Goal: Task Accomplishment & Management: Manage account settings

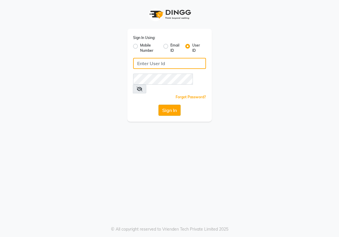
type input "e1934-25"
click at [172, 105] on button "Sign In" at bounding box center [169, 110] width 22 height 11
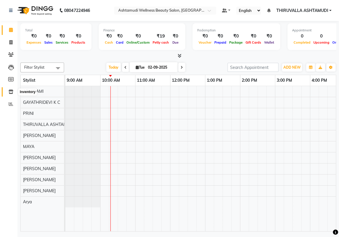
click at [10, 90] on icon at bounding box center [10, 92] width 5 height 4
select select
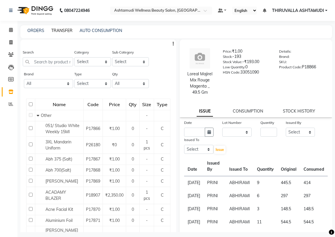
click at [69, 31] on link "TRANSFER" at bounding box center [61, 30] width 21 height 5
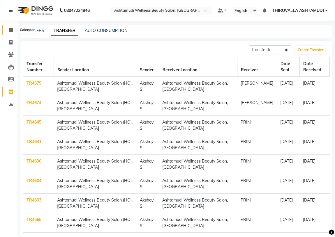
click at [10, 30] on icon at bounding box center [11, 30] width 4 height 4
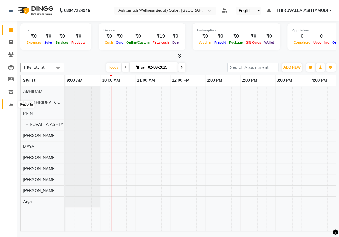
click at [9, 103] on icon at bounding box center [11, 104] width 4 height 4
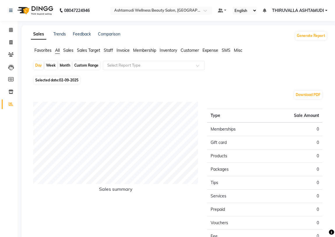
click at [69, 77] on span "Selected date: 02-09-2025" at bounding box center [57, 80] width 46 height 7
select select "9"
select select "2025"
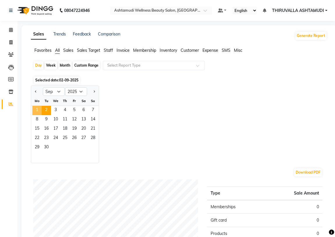
click at [38, 110] on span "1" at bounding box center [36, 110] width 9 height 9
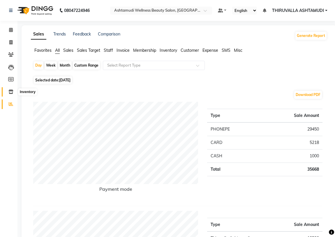
click at [12, 92] on icon at bounding box center [10, 92] width 5 height 4
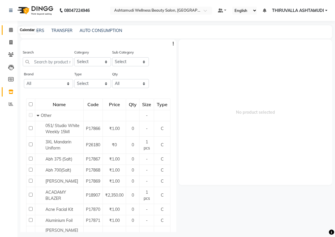
click at [8, 32] on span at bounding box center [11, 30] width 10 height 7
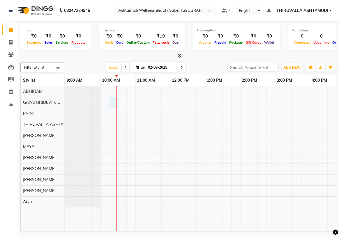
click at [117, 100] on div at bounding box center [309, 158] width 489 height 145
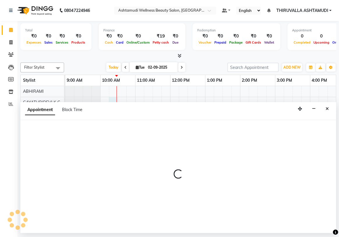
select select "26992"
select select "615"
select select "tentative"
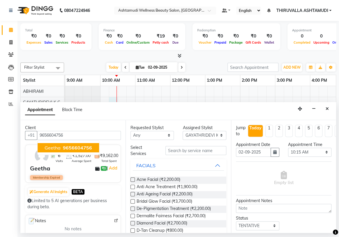
click at [87, 148] on span "9656604756" at bounding box center [77, 148] width 29 height 6
type input "9656604756"
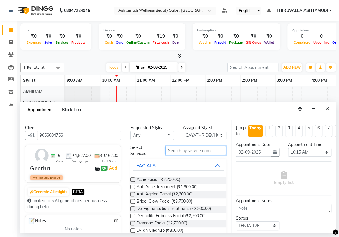
click at [188, 151] on input "text" at bounding box center [195, 150] width 61 height 9
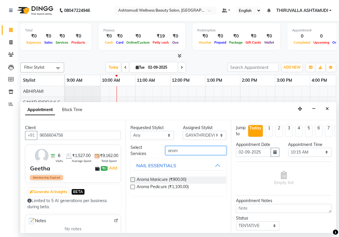
type input "arom"
click at [132, 186] on label at bounding box center [133, 187] width 4 height 4
click at [132, 186] on input "checkbox" at bounding box center [133, 188] width 4 height 4
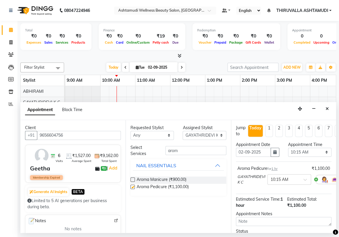
checkbox input "false"
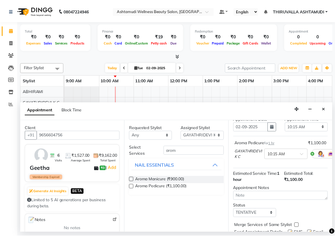
scroll to position [56, 0]
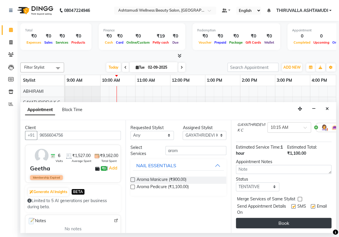
click at [285, 219] on button "Book" at bounding box center [284, 223] width 96 height 10
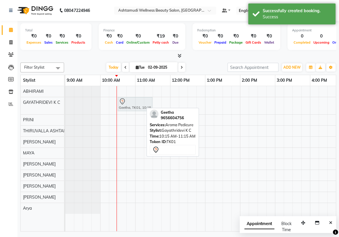
drag, startPoint x: 123, startPoint y: 103, endPoint x: 127, endPoint y: 103, distance: 4.7
click at [65, 103] on div "Geetha, TK01, 10:15 AM-11:15 AM, Aroma Pedicure Geetha, TK01, 10:15 AM-11:15 AM…" at bounding box center [65, 105] width 0 height 17
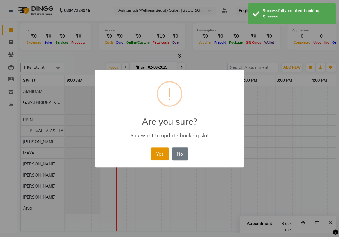
click at [158, 150] on button "Yes" at bounding box center [160, 154] width 18 height 13
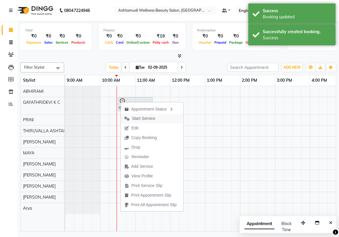
click at [141, 119] on span "Start Service" at bounding box center [143, 119] width 23 height 6
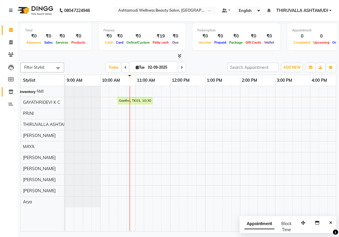
click at [12, 90] on icon at bounding box center [10, 92] width 5 height 4
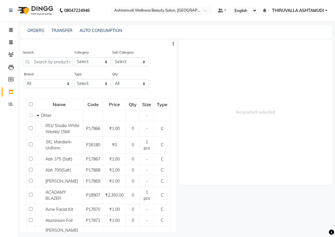
click at [60, 34] on div "ORDERS TRANSFER AUTO CONSUMPTION" at bounding box center [176, 31] width 312 height 13
click at [60, 32] on link "TRANSFER" at bounding box center [61, 30] width 21 height 5
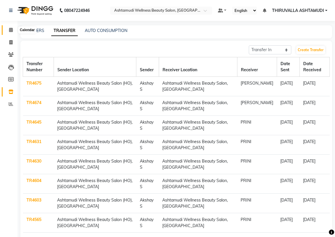
click at [10, 27] on span at bounding box center [11, 30] width 10 height 7
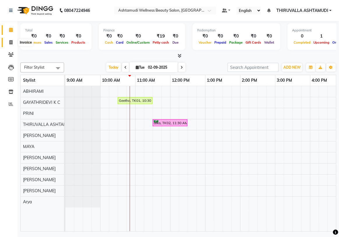
click at [12, 42] on icon at bounding box center [10, 42] width 3 height 4
select select "service"
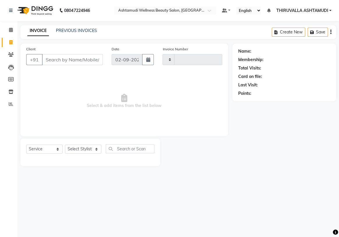
type input "1537"
select select "4634"
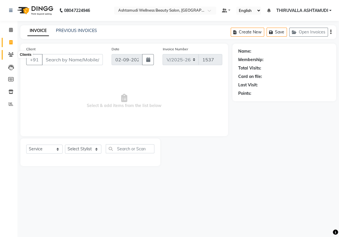
click at [11, 55] on icon at bounding box center [11, 54] width 6 height 4
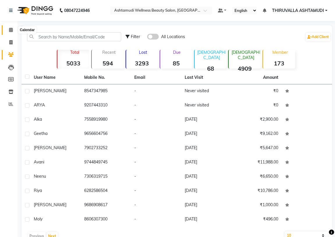
click at [10, 30] on icon at bounding box center [11, 30] width 4 height 4
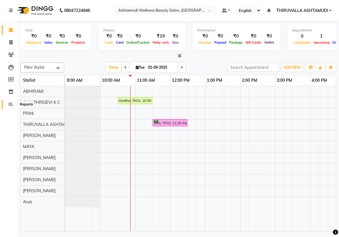
click at [9, 102] on icon at bounding box center [11, 104] width 4 height 4
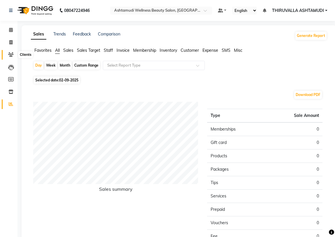
click at [8, 52] on icon at bounding box center [11, 54] width 6 height 4
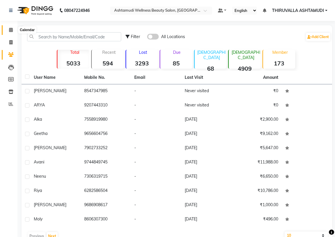
click at [9, 29] on icon at bounding box center [11, 30] width 4 height 4
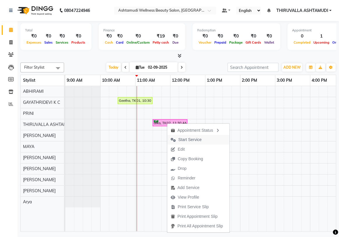
click at [175, 140] on icon "button" at bounding box center [173, 140] width 5 height 4
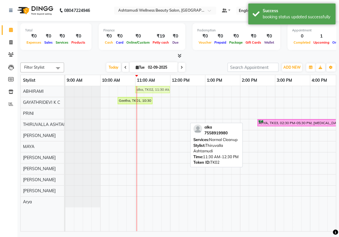
drag, startPoint x: 169, startPoint y: 122, endPoint x: 150, endPoint y: 87, distance: 39.6
click at [150, 87] on tbody "alka, TK02, 11:30 AM-12:30 PM, Normal Cleanup Geetha, TK01, 10:30 AM-11:30 AM, …" at bounding box center [309, 146] width 489 height 121
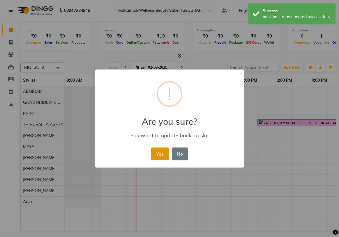
click at [167, 151] on button "Yes" at bounding box center [160, 154] width 18 height 13
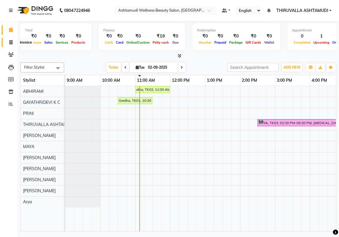
click at [8, 45] on span at bounding box center [11, 42] width 10 height 7
select select "service"
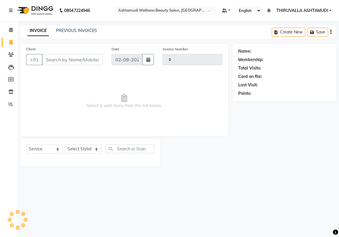
type input "1537"
select select "4634"
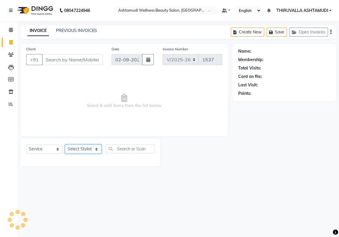
click at [87, 149] on select "Select Stylist ABHIRAMI [PERSON_NAME] [PERSON_NAME] [PERSON_NAME] [PERSON_NAME]…" at bounding box center [83, 149] width 36 height 9
select select "42901"
click at [65, 145] on select "Select Stylist ABHIRAMI [PERSON_NAME] [PERSON_NAME] [PERSON_NAME] [PERSON_NAME]…" at bounding box center [83, 149] width 36 height 9
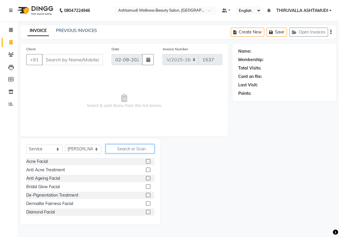
click at [119, 152] on input "text" at bounding box center [130, 149] width 49 height 9
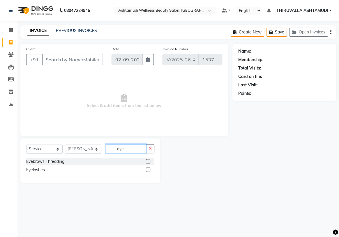
type input "eye"
click at [147, 162] on label at bounding box center [148, 161] width 4 height 4
click at [147, 162] on input "checkbox" at bounding box center [148, 162] width 4 height 4
checkbox input "true"
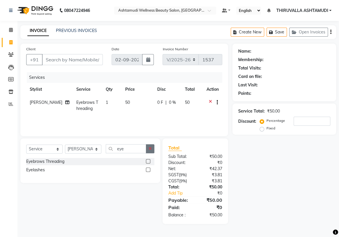
click at [150, 148] on icon "button" at bounding box center [150, 149] width 3 height 4
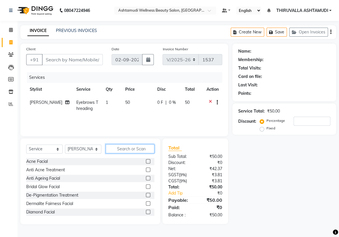
click at [113, 148] on input "text" at bounding box center [130, 149] width 49 height 9
click at [87, 59] on input "Client" at bounding box center [72, 59] width 61 height 11
type input "8"
type input "0"
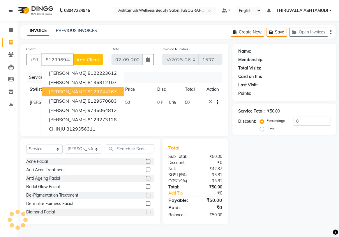
type input "8129969440"
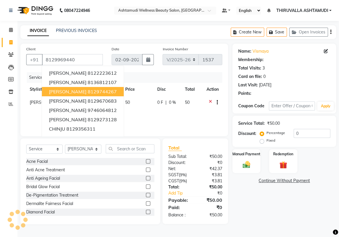
select select "1: Object"
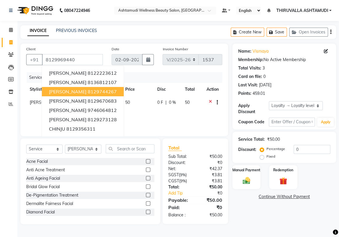
click at [224, 120] on div "Client [PHONE_NUMBER] [PERSON_NAME] 8122223612 [PERSON_NAME] 8136812107 [PERSON…" at bounding box center [124, 90] width 208 height 93
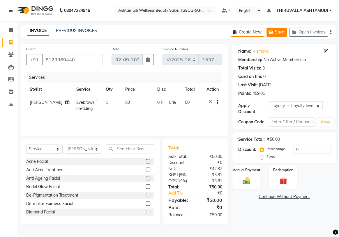
click at [268, 31] on button "Save" at bounding box center [277, 32] width 20 height 9
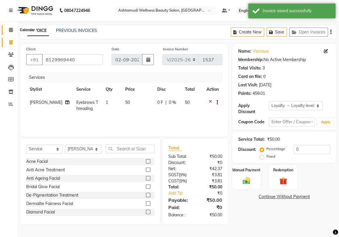
click at [12, 27] on span at bounding box center [11, 30] width 10 height 7
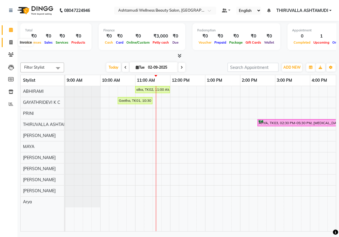
click at [12, 41] on icon at bounding box center [10, 42] width 3 height 4
select select "service"
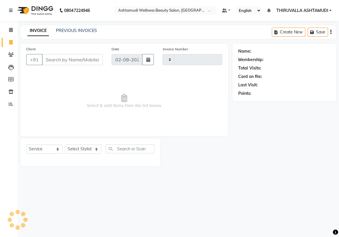
type input "1537"
select select "4634"
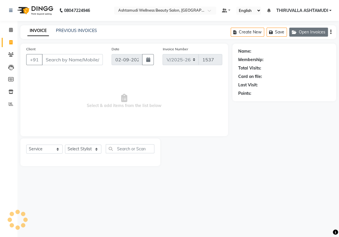
click at [321, 34] on button "Open Invoices" at bounding box center [308, 32] width 39 height 9
click at [317, 35] on button "Open Invoices" at bounding box center [308, 32] width 39 height 9
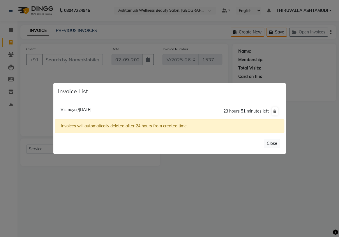
click at [91, 111] on span "Vismaya /[DATE]" at bounding box center [76, 109] width 31 height 5
type input "8129969440"
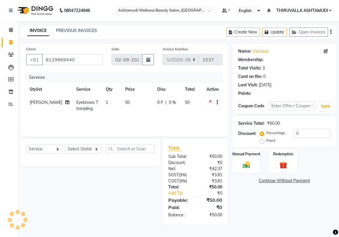
select select "1: Object"
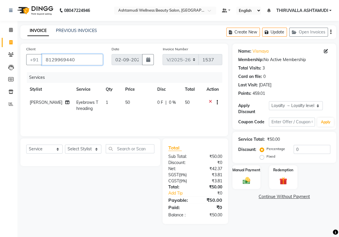
click at [84, 62] on input "8129969440" at bounding box center [72, 59] width 61 height 11
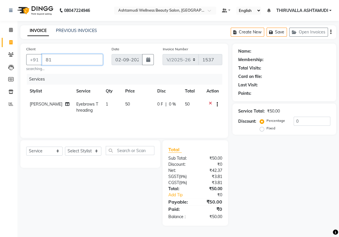
type input "8"
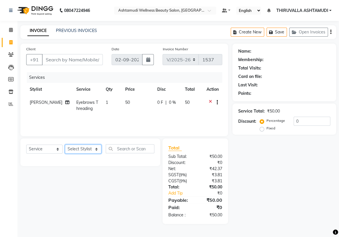
click at [89, 150] on select "Select Stylist ABHIRAMI [PERSON_NAME] [PERSON_NAME] [PERSON_NAME] [PERSON_NAME]…" at bounding box center [83, 149] width 36 height 9
select select "26987"
click at [65, 145] on select "Select Stylist ABHIRAMI [PERSON_NAME] [PERSON_NAME] [PERSON_NAME] [PERSON_NAME]…" at bounding box center [83, 149] width 36 height 9
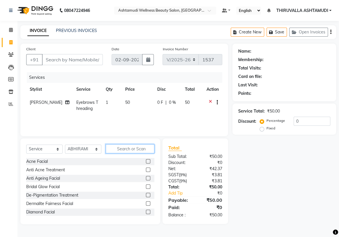
drag, startPoint x: 127, startPoint y: 150, endPoint x: 129, endPoint y: 147, distance: 3.5
click at [128, 150] on input "text" at bounding box center [130, 149] width 49 height 9
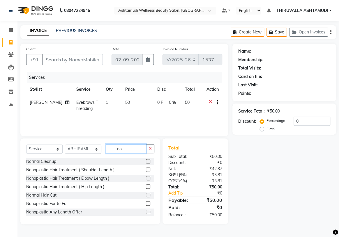
type input "no"
click at [146, 163] on label at bounding box center [148, 161] width 4 height 4
click at [146, 163] on input "checkbox" at bounding box center [148, 162] width 4 height 4
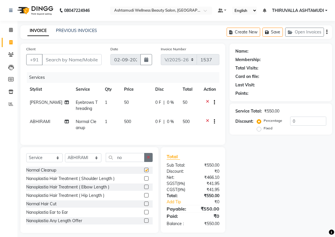
checkbox input "false"
click at [148, 160] on icon "button" at bounding box center [148, 158] width 3 height 4
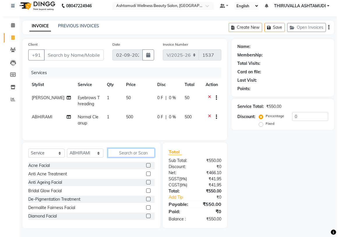
scroll to position [9, 0]
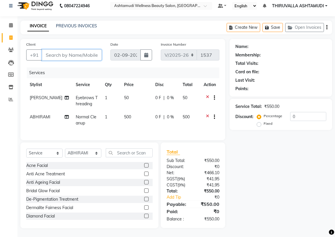
click at [87, 53] on input "Client" at bounding box center [72, 55] width 60 height 11
click at [170, 27] on div "INVOICE PREVIOUS INVOICES Create New Save Open Invoices" at bounding box center [176, 28] width 312 height 14
click at [75, 50] on input "Client" at bounding box center [72, 55] width 60 height 11
click at [75, 54] on input "Client" at bounding box center [72, 55] width 60 height 11
click at [74, 53] on input "Client" at bounding box center [72, 55] width 60 height 11
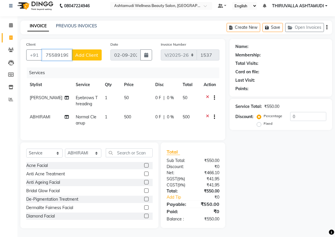
type input "7558919980"
click at [90, 52] on span "Add Client" at bounding box center [86, 55] width 23 height 6
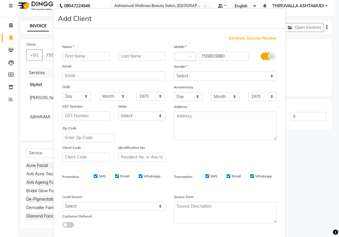
click at [83, 55] on input "text" at bounding box center [85, 56] width 47 height 9
click at [306, 65] on ngb-modal-window "Add Client Generate Dummy Number Name Email DOB Day 01 02 03 04 05 06 07 08 09 …" at bounding box center [169, 118] width 339 height 237
click at [303, 60] on ngb-modal-window "Add Client Generate Dummy Number Name Email DOB Day 01 02 03 04 05 06 07 08 09 …" at bounding box center [169, 118] width 339 height 237
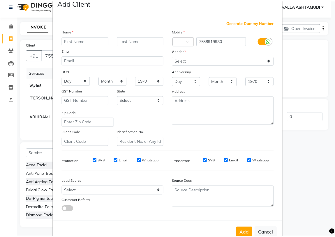
scroll to position [33, 0]
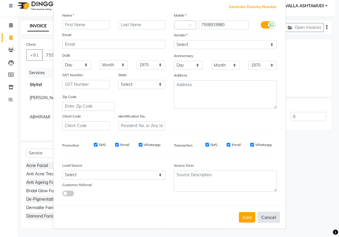
drag, startPoint x: 272, startPoint y: 218, endPoint x: 269, endPoint y: 213, distance: 5.9
click at [272, 219] on button "Cancel" at bounding box center [269, 217] width 22 height 11
select select
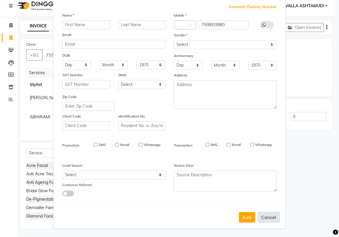
select select
checkbox input "false"
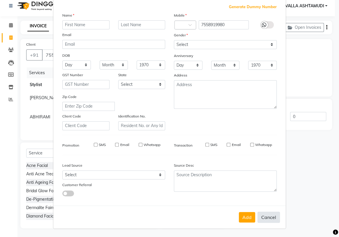
checkbox input "false"
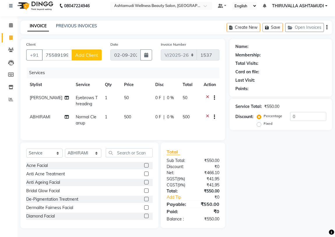
click at [208, 95] on icon at bounding box center [207, 98] width 3 height 7
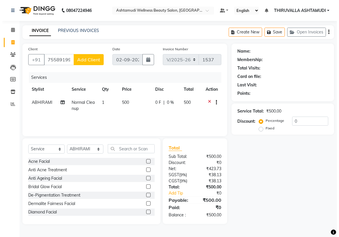
scroll to position [0, 0]
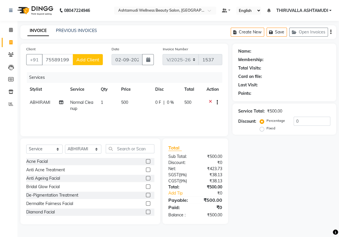
click at [210, 100] on icon at bounding box center [210, 103] width 3 height 7
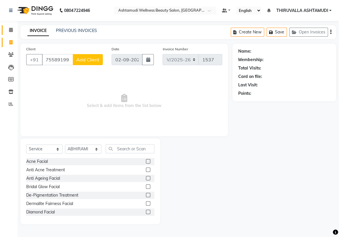
click at [10, 30] on icon at bounding box center [11, 30] width 4 height 4
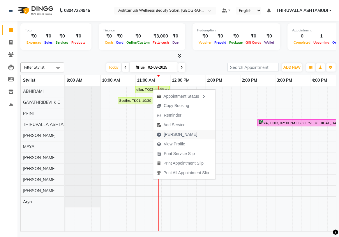
click at [174, 134] on span "Mark Done" at bounding box center [181, 135] width 34 height 6
select select "service"
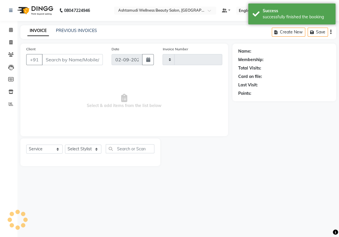
type input "1537"
select select "4634"
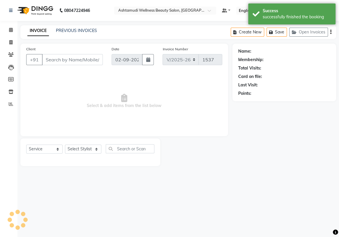
type input "7558919980"
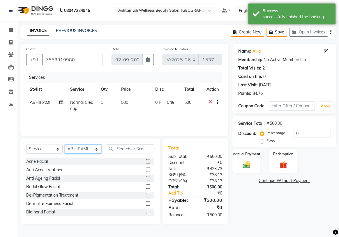
click at [90, 149] on select "Select Stylist ABHIRAMI [PERSON_NAME] [PERSON_NAME] [PERSON_NAME] [PERSON_NAME]…" at bounding box center [83, 149] width 36 height 9
select select "42901"
click at [65, 145] on select "Select Stylist ABHIRAMI [PERSON_NAME] [PERSON_NAME] [PERSON_NAME] [PERSON_NAME]…" at bounding box center [83, 149] width 36 height 9
click at [126, 151] on input "text" at bounding box center [130, 149] width 49 height 9
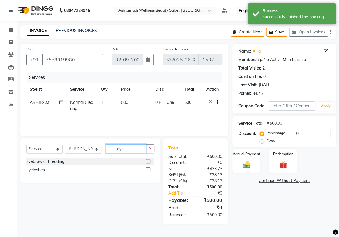
type input "eye"
click at [146, 161] on label at bounding box center [148, 161] width 4 height 4
click at [146, 161] on input "checkbox" at bounding box center [148, 162] width 4 height 4
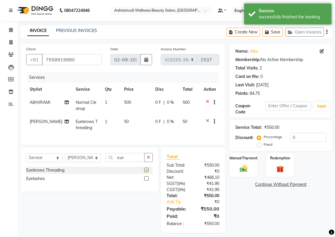
checkbox input "false"
click at [250, 165] on div "Manual Payment" at bounding box center [243, 165] width 29 height 25
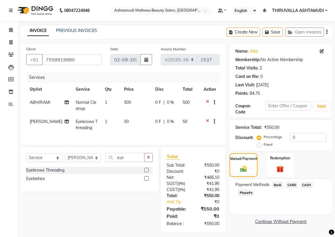
click at [252, 194] on span "PhonePe" at bounding box center [246, 193] width 17 height 7
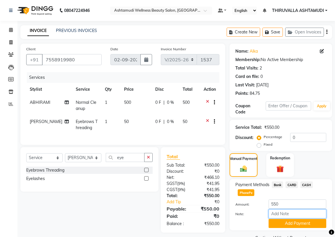
drag, startPoint x: 286, startPoint y: 216, endPoint x: 285, endPoint y: 210, distance: 6.2
click at [286, 216] on input "Note:" at bounding box center [298, 214] width 58 height 9
click at [246, 228] on div "Payment Methods Bank CARD CASH PhonePe Amount: 550 Note: Add Payment" at bounding box center [281, 204] width 103 height 51
click at [278, 227] on button "Add Payment" at bounding box center [298, 223] width 58 height 9
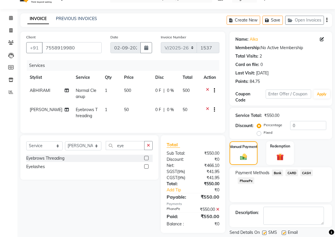
scroll to position [30, 0]
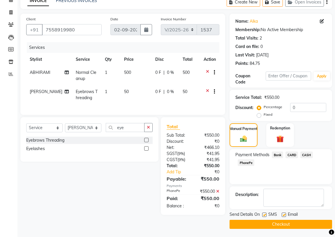
click at [274, 221] on button "Checkout" at bounding box center [281, 224] width 103 height 9
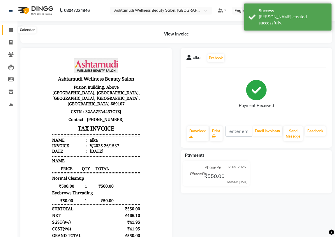
click at [10, 31] on icon at bounding box center [11, 30] width 4 height 4
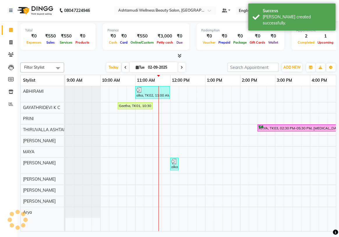
scroll to position [0, 70]
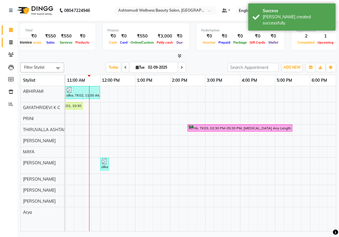
click at [11, 43] on icon at bounding box center [10, 42] width 3 height 4
select select "service"
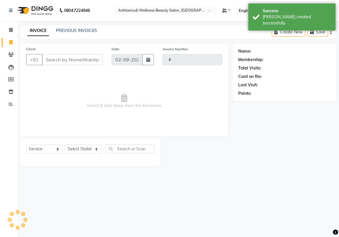
type input "1538"
select select "4634"
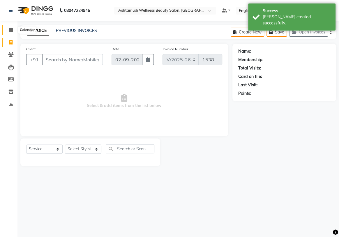
click at [8, 27] on span at bounding box center [11, 30] width 10 height 7
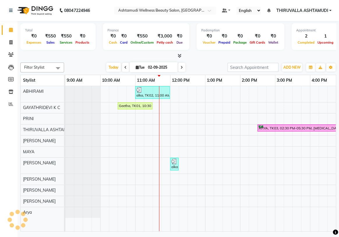
scroll to position [0, 70]
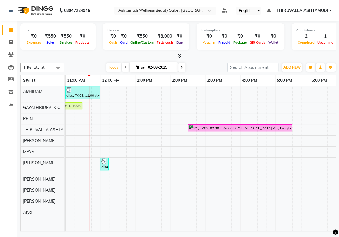
click at [180, 54] on icon at bounding box center [180, 56] width 4 height 4
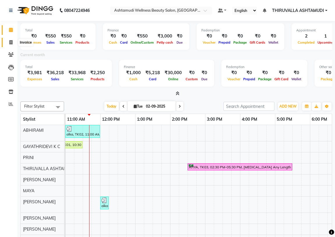
click at [10, 45] on span at bounding box center [11, 42] width 10 height 7
select select "service"
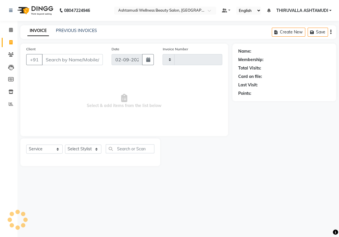
type input "1538"
select select "4634"
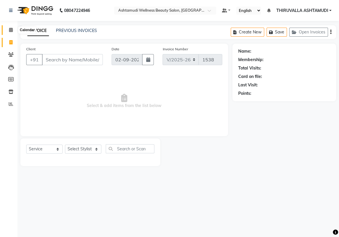
click at [11, 32] on span at bounding box center [11, 30] width 10 height 7
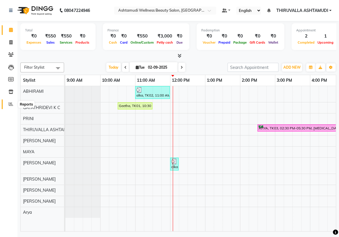
click at [10, 105] on icon at bounding box center [11, 104] width 4 height 4
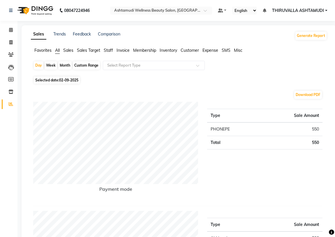
click at [62, 80] on span "02-09-2025" at bounding box center [68, 80] width 19 height 4
select select "9"
select select "2025"
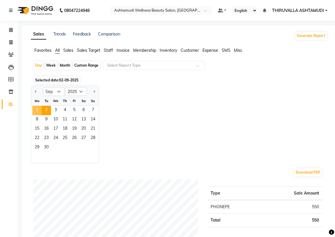
click at [40, 111] on span "1" at bounding box center [36, 110] width 9 height 9
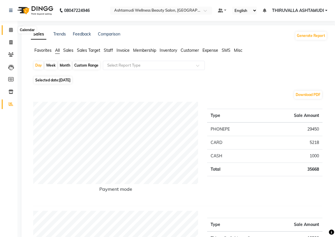
click at [8, 29] on span at bounding box center [11, 30] width 10 height 7
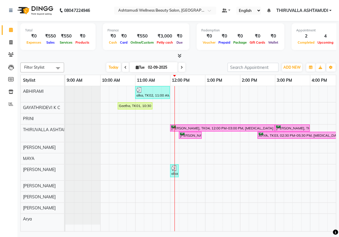
click at [148, 66] on input "02-09-2025" at bounding box center [160, 67] width 29 height 9
select select "9"
select select "2025"
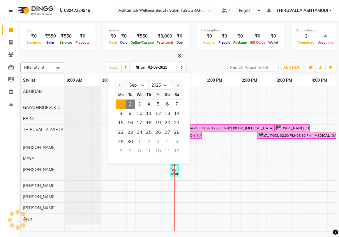
click at [120, 108] on span "1" at bounding box center [120, 104] width 9 height 9
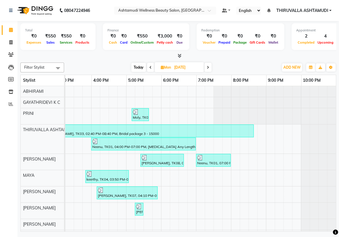
drag, startPoint x: 114, startPoint y: 144, endPoint x: 120, endPoint y: 161, distance: 18.5
click at [120, 161] on div "Moly, TK06, 05:10 PM-05:40 PM, Upper Lip Threading varsha, TK03, 02:40 PM-08:40…" at bounding box center [90, 169] width 489 height 166
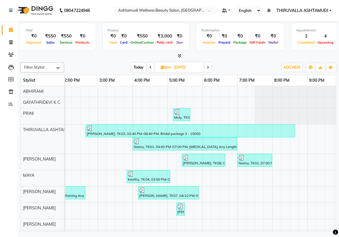
scroll to position [0, 192]
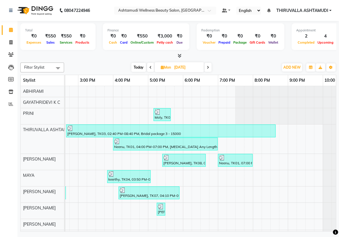
click at [150, 69] on span at bounding box center [150, 67] width 7 height 9
type input "[DATE]"
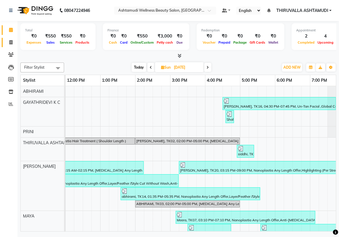
click at [9, 41] on icon at bounding box center [10, 42] width 3 height 4
select select "service"
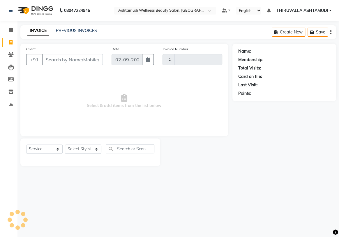
type input "1538"
select select "4634"
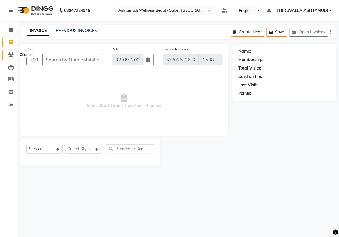
click at [11, 55] on icon at bounding box center [11, 54] width 6 height 4
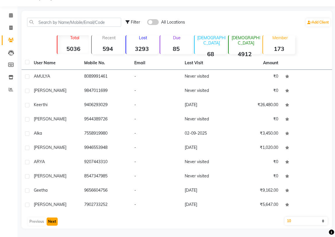
click at [50, 219] on button "Next" at bounding box center [52, 222] width 11 height 8
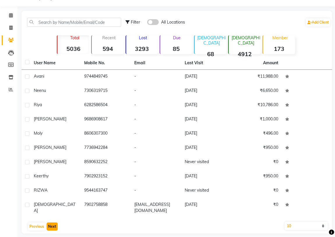
click at [51, 227] on button "Next" at bounding box center [52, 227] width 11 height 8
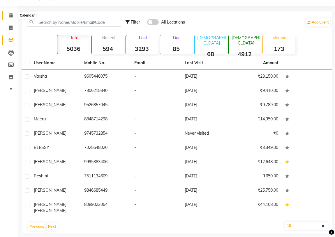
click at [7, 17] on span at bounding box center [11, 15] width 10 height 7
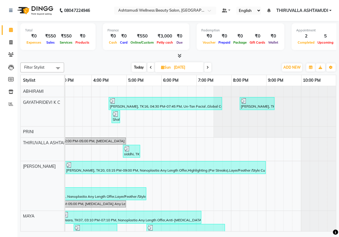
click at [210, 141] on div "Sreelekshmi, TK16, 04:30 PM-07:45 PM, Un-Tan Facial ,Global Colouring (Ammonia …" at bounding box center [90, 227] width 489 height 283
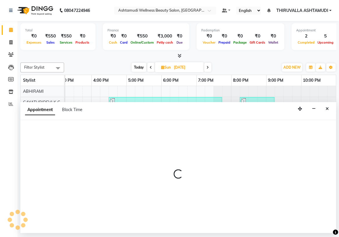
select select "27311"
select select "1170"
select select "tentative"
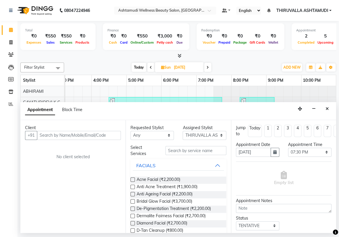
click at [207, 64] on span at bounding box center [207, 67] width 7 height 9
type input "[DATE]"
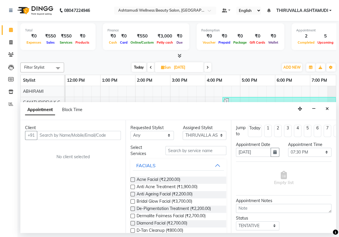
select select "1170"
click at [327, 107] on icon "Close" at bounding box center [327, 109] width 3 height 4
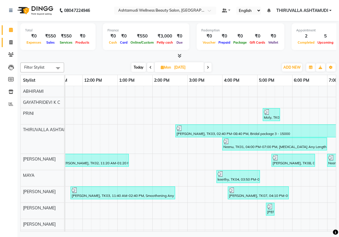
click at [13, 43] on span at bounding box center [11, 42] width 10 height 7
select select "service"
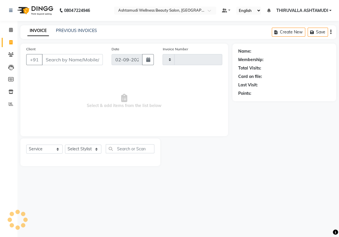
type input "1538"
select select "4634"
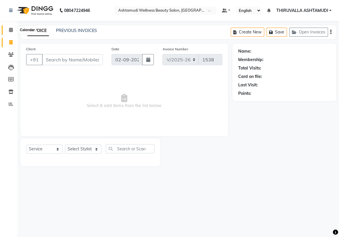
click at [10, 29] on icon at bounding box center [11, 30] width 4 height 4
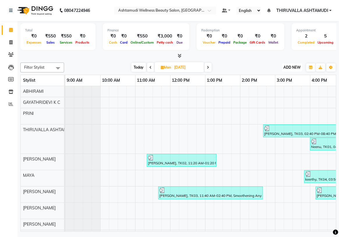
click at [291, 67] on span "ADD NEW" at bounding box center [291, 67] width 17 height 4
click at [283, 91] on link "Add Expense" at bounding box center [279, 94] width 46 height 8
select select "1"
select select "3465"
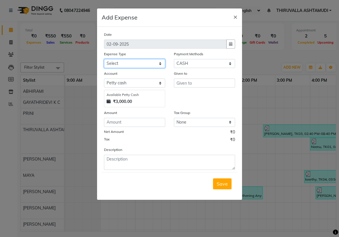
click at [148, 64] on select "Select ACCOMODATION EXPENSES ADVERTISEMENT SALES PROMOTIONAL EXPENSES Bonus BRI…" at bounding box center [134, 63] width 61 height 9
click at [147, 63] on select "Select ACCOMODATION EXPENSES ADVERTISEMENT SALES PROMOTIONAL EXPENSES Bonus BRI…" at bounding box center [134, 63] width 61 height 9
select select "6170"
click at [104, 59] on select "Select ACCOMODATION EXPENSES ADVERTISEMENT SALES PROMOTIONAL EXPENSES Bonus BRI…" at bounding box center [134, 63] width 61 height 9
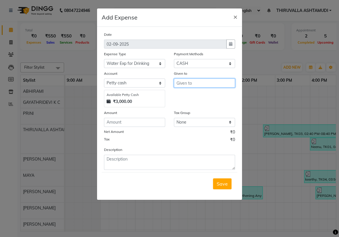
click at [189, 84] on input "text" at bounding box center [204, 83] width 61 height 9
type input "water"
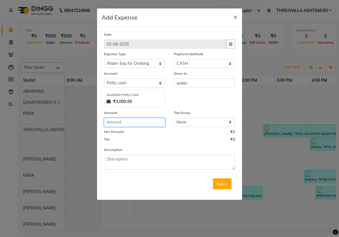
click at [155, 121] on input "number" at bounding box center [134, 122] width 61 height 9
type input "180"
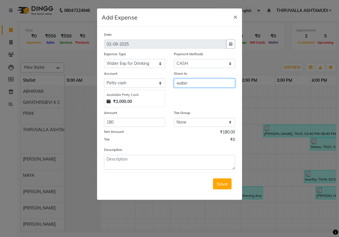
click at [212, 87] on input "water" at bounding box center [204, 83] width 61 height 9
type input "w"
type input "joby"
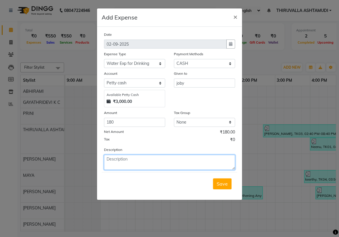
click at [192, 164] on textarea at bounding box center [169, 162] width 131 height 15
type textarea "w"
type textarea "drinking water"
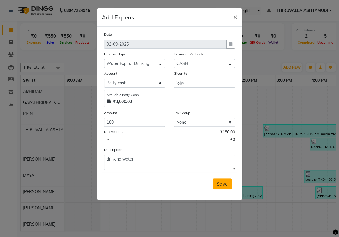
click at [221, 187] on span "Save" at bounding box center [222, 184] width 11 height 6
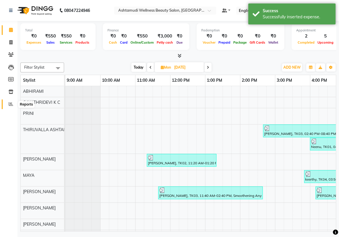
click at [7, 106] on span at bounding box center [11, 104] width 10 height 7
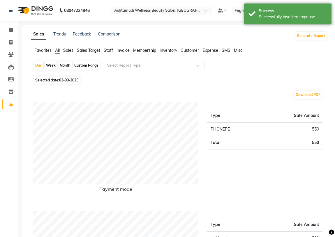
click at [66, 79] on span "02-09-2025" at bounding box center [68, 80] width 19 height 4
select select "9"
select select "2025"
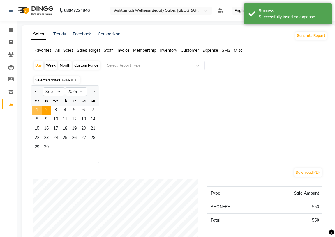
click at [36, 110] on span "1" at bounding box center [36, 110] width 9 height 9
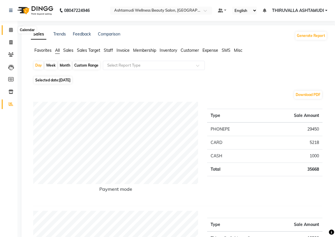
click at [11, 29] on icon at bounding box center [11, 30] width 4 height 4
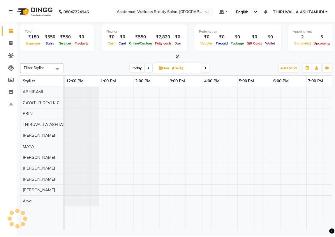
scroll to position [0, 105]
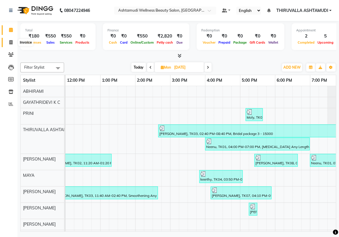
click at [13, 41] on span at bounding box center [11, 42] width 10 height 7
select select "service"
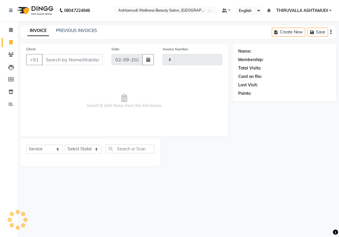
type input "1538"
select select "4634"
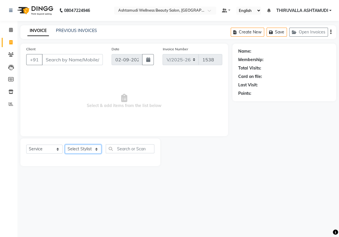
click at [79, 149] on select "Select Stylist ABHIRAMI [PERSON_NAME] [PERSON_NAME] [PERSON_NAME] [PERSON_NAME]…" at bounding box center [83, 149] width 36 height 9
select select "26992"
click at [65, 145] on select "Select Stylist ABHIRAMI [PERSON_NAME] [PERSON_NAME] [PERSON_NAME] [PERSON_NAME]…" at bounding box center [83, 149] width 36 height 9
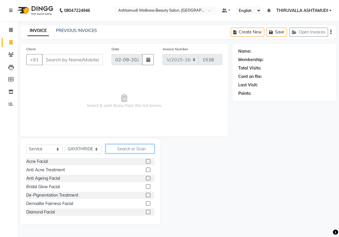
click at [128, 154] on input "text" at bounding box center [130, 149] width 49 height 9
type input "g"
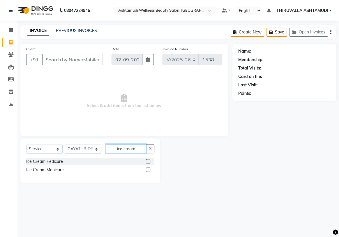
type input "ice cream"
click at [147, 160] on label at bounding box center [148, 161] width 4 height 4
click at [147, 160] on input "checkbox" at bounding box center [148, 162] width 4 height 4
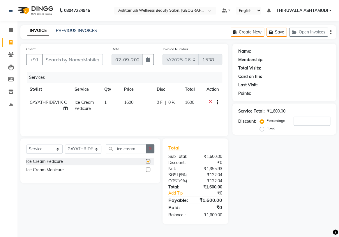
checkbox input "false"
click at [149, 151] on icon "button" at bounding box center [150, 149] width 3 height 4
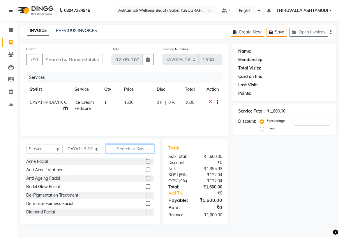
click at [123, 152] on input "text" at bounding box center [130, 149] width 49 height 9
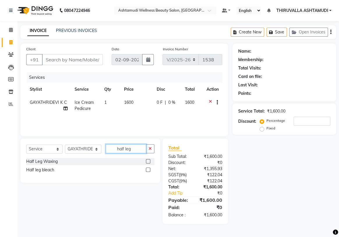
type input "half leg"
click at [147, 162] on label at bounding box center [148, 161] width 4 height 4
click at [147, 162] on input "checkbox" at bounding box center [148, 162] width 4 height 4
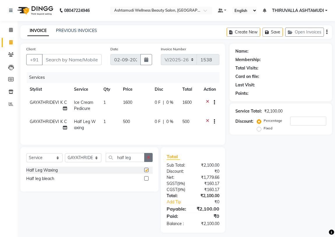
checkbox input "false"
click at [148, 160] on icon "button" at bounding box center [148, 158] width 3 height 4
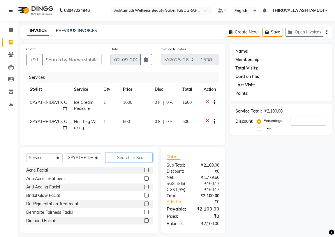
click at [136, 161] on input "text" at bounding box center [129, 157] width 47 height 9
click at [85, 61] on input "Client" at bounding box center [72, 59] width 60 height 11
type input "9"
type input "0"
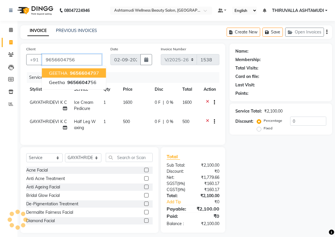
type input "9656604756"
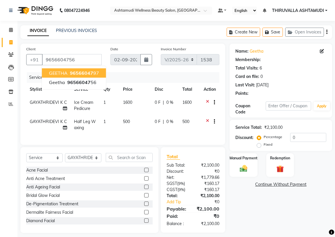
select select "1: Object"
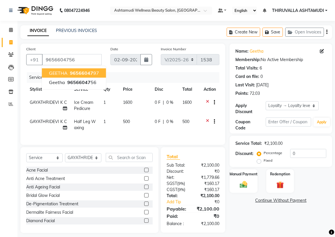
click at [77, 73] on span "96566047" at bounding box center [81, 73] width 23 height 6
type input "9656604797"
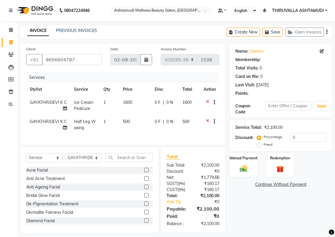
select select "1: Object"
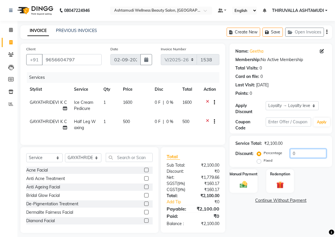
click at [306, 152] on input "0" at bounding box center [308, 153] width 36 height 9
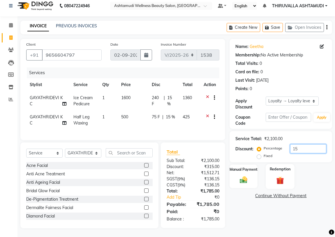
scroll to position [9, 0]
type input "15"
click at [245, 169] on div "Manual Payment" at bounding box center [243, 176] width 29 height 25
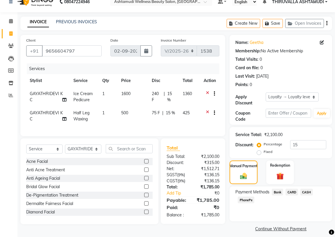
click at [304, 193] on span "CASH" at bounding box center [306, 192] width 13 height 7
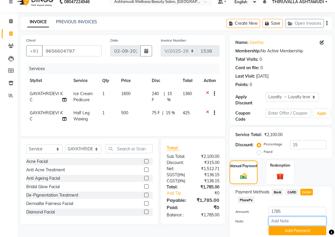
click at [284, 221] on input "Note:" at bounding box center [298, 221] width 58 height 9
type input "vismaya"
click at [286, 230] on button "Add Payment" at bounding box center [298, 231] width 58 height 9
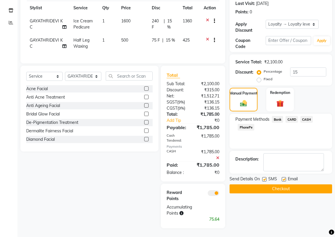
scroll to position [86, 0]
click at [274, 186] on button "Checkout" at bounding box center [281, 189] width 103 height 9
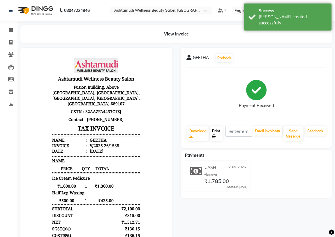
click at [216, 133] on link "Print" at bounding box center [216, 133] width 13 height 15
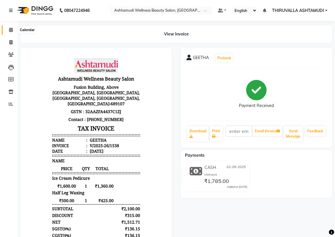
click at [8, 29] on span at bounding box center [11, 30] width 10 height 7
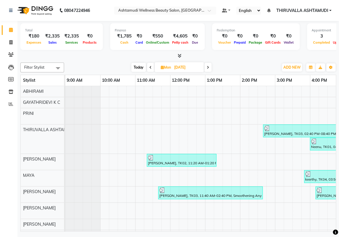
scroll to position [24, 0]
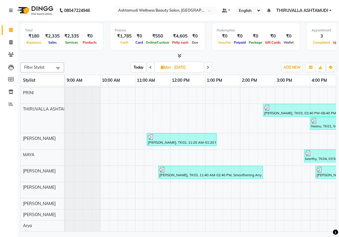
click at [206, 65] on span at bounding box center [208, 67] width 7 height 9
type input "02-09-2025"
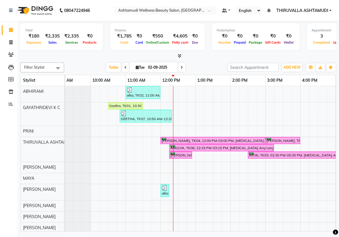
scroll to position [0, 9]
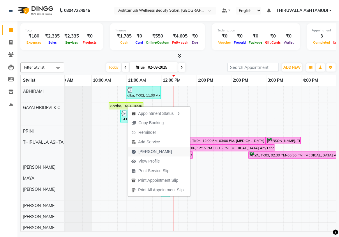
click at [147, 151] on span "Mark Done" at bounding box center [155, 152] width 34 height 6
select select "service"
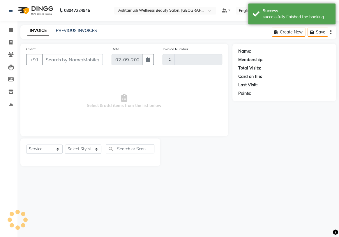
type input "1539"
select select "4634"
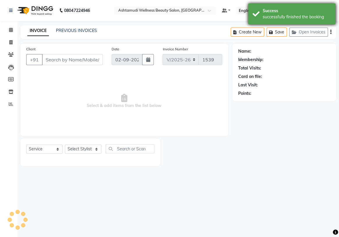
type input "9656604756"
select select "26992"
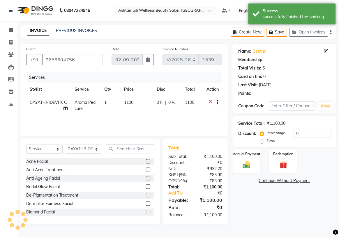
select select "1: Object"
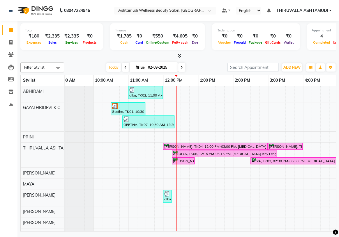
scroll to position [0, 8]
click at [126, 67] on span at bounding box center [125, 67] width 7 height 9
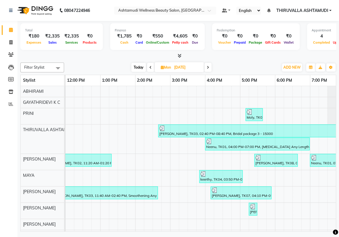
click at [147, 67] on span at bounding box center [150, 67] width 7 height 9
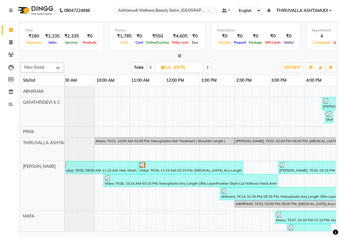
click at [152, 66] on span at bounding box center [150, 67] width 7 height 9
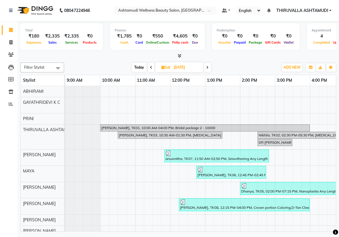
click at [153, 68] on span at bounding box center [151, 67] width 7 height 9
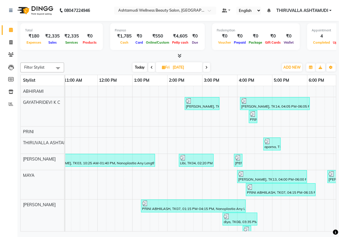
click at [204, 67] on span at bounding box center [206, 67] width 7 height 9
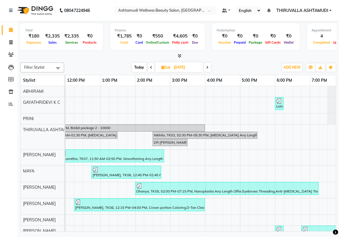
click at [205, 66] on span at bounding box center [207, 67] width 7 height 9
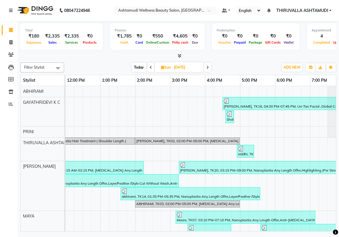
click at [206, 66] on span at bounding box center [207, 67] width 7 height 9
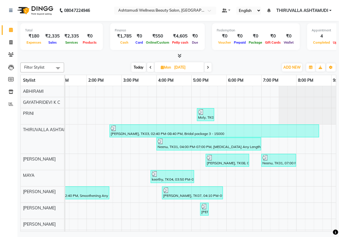
click at [148, 67] on span at bounding box center [150, 67] width 7 height 9
type input "[DATE]"
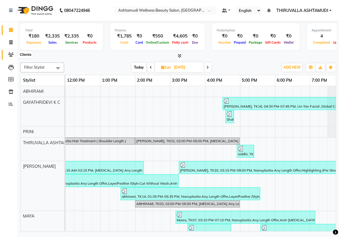
click at [9, 56] on icon at bounding box center [11, 54] width 6 height 4
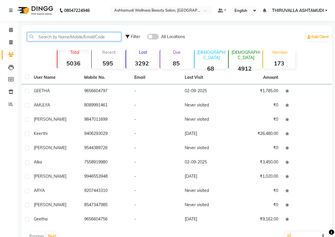
click at [65, 36] on input "text" at bounding box center [74, 36] width 94 height 9
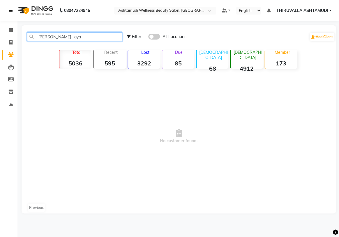
type input "athira jaya"
click at [12, 9] on icon at bounding box center [10, 10] width 3 height 4
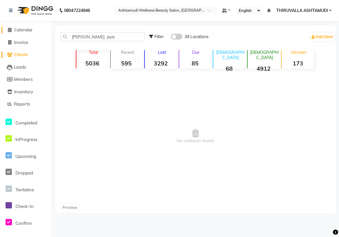
click at [23, 29] on span "Calendar" at bounding box center [23, 30] width 19 height 6
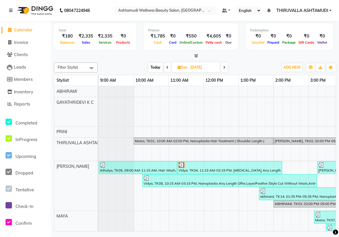
click at [224, 65] on span at bounding box center [224, 67] width 7 height 9
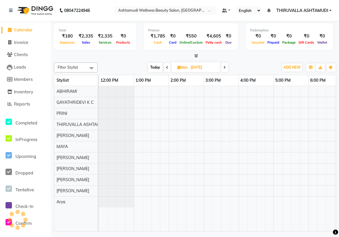
scroll to position [0, 105]
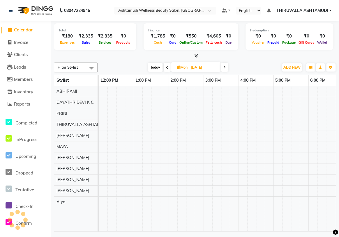
click at [224, 65] on span at bounding box center [224, 67] width 7 height 9
type input "02-09-2025"
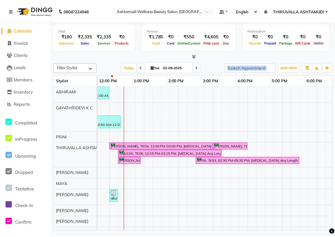
scroll to position [0, 93]
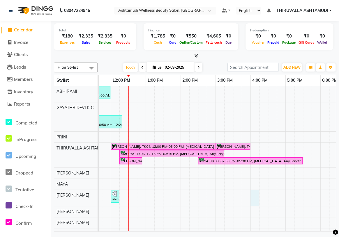
click at [255, 194] on div "alka, TK02, 11:00 AM-12:00 PM, Normal Cleanup Geetha, TK01, 10:30 AM-11:30 AM, …" at bounding box center [250, 168] width 489 height 164
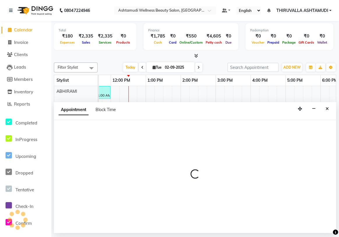
select select "42901"
select select "960"
select select "tentative"
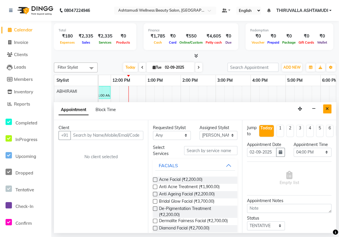
click at [328, 107] on icon "Close" at bounding box center [327, 109] width 3 height 4
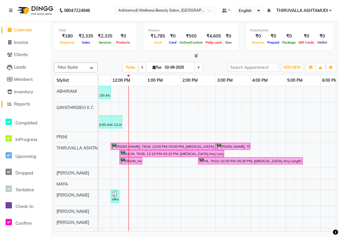
click at [19, 104] on span "Reports" at bounding box center [22, 104] width 16 height 6
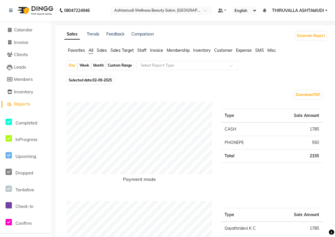
click at [103, 80] on span "02-09-2025" at bounding box center [102, 80] width 19 height 4
select select "9"
select select "2025"
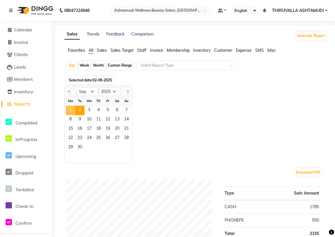
click at [72, 106] on span "1" at bounding box center [70, 110] width 9 height 9
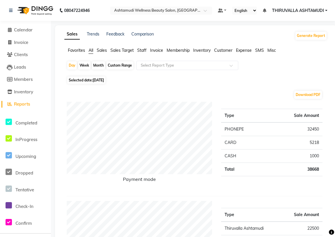
click at [95, 81] on span "[DATE]" at bounding box center [98, 80] width 11 height 4
select select "9"
select select "2025"
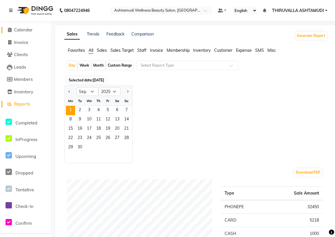
click at [24, 28] on span "Calendar" at bounding box center [23, 30] width 19 height 6
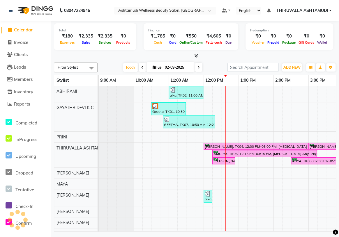
scroll to position [0, 105]
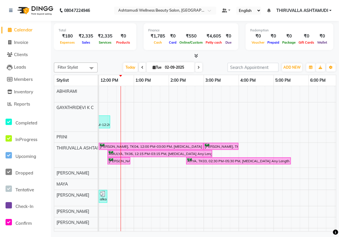
click at [139, 68] on span at bounding box center [142, 67] width 7 height 9
type input "[DATE]"
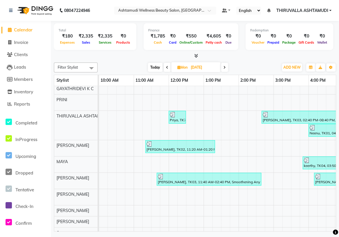
scroll to position [24, 0]
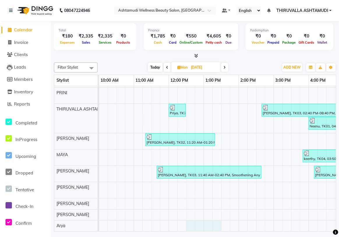
drag, startPoint x: 189, startPoint y: 227, endPoint x: 217, endPoint y: 227, distance: 28.0
click at [217, 227] on div "Moly, TK06, 05:10 PM-05:40 PM, Upper Lip Threading Priya, TK7421089, 12:00 PM-1…" at bounding box center [308, 149] width 489 height 166
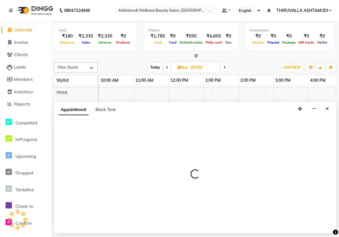
select select "87761"
select select "750"
select select "tentative"
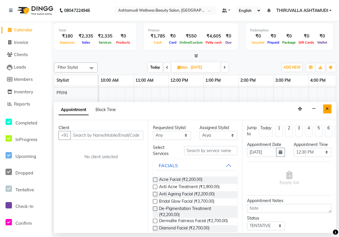
click at [329, 109] on button "Close" at bounding box center [327, 109] width 8 height 9
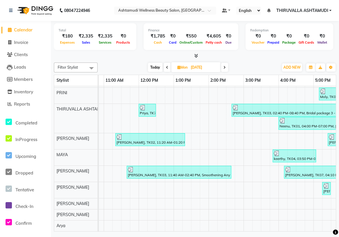
scroll to position [0, 80]
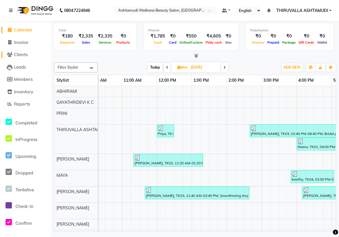
click at [26, 55] on span "Clients" at bounding box center [21, 55] width 14 height 6
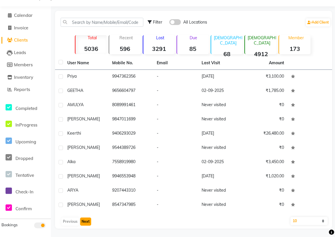
click at [88, 222] on button "Next" at bounding box center [85, 222] width 11 height 8
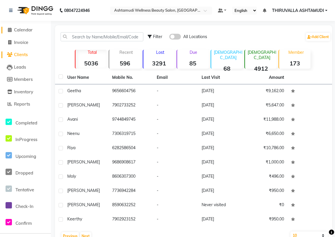
click at [13, 29] on span at bounding box center [9, 30] width 9 height 7
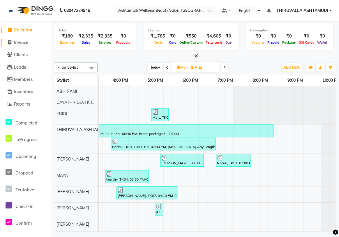
click at [23, 43] on span "Invoice" at bounding box center [21, 43] width 14 height 6
select select "service"
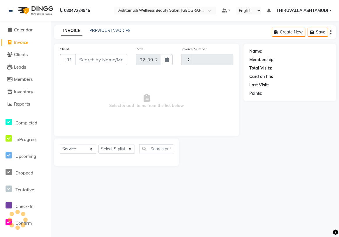
type input "1540"
select select "4634"
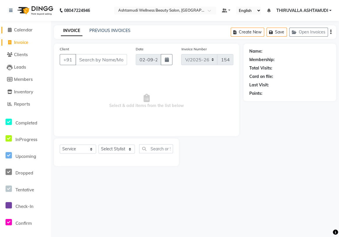
click at [22, 30] on span "Calendar" at bounding box center [23, 30] width 19 height 6
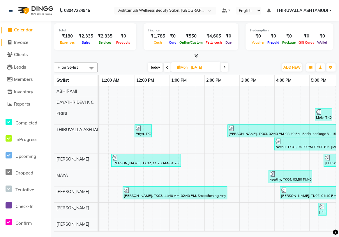
click at [26, 40] on span "Invoice" at bounding box center [21, 43] width 14 height 6
select select "service"
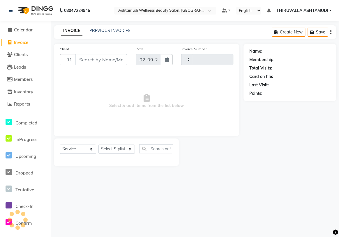
type input "1540"
select select "4634"
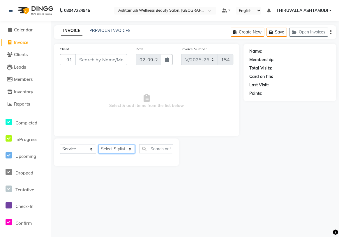
click at [118, 149] on select "Select Stylist ABHIRAMI [PERSON_NAME] [PERSON_NAME] [PERSON_NAME] [PERSON_NAME]…" at bounding box center [116, 149] width 36 height 9
select select "29016"
click at [98, 145] on select "Select Stylist ABHIRAMI [PERSON_NAME] [PERSON_NAME] [PERSON_NAME] [PERSON_NAME]…" at bounding box center [116, 149] width 36 height 9
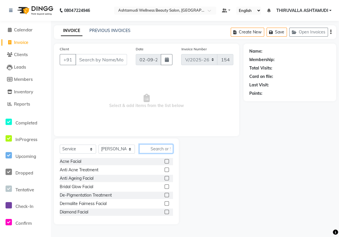
click at [149, 148] on input "text" at bounding box center [156, 149] width 34 height 9
click at [147, 149] on input "text" at bounding box center [156, 149] width 34 height 9
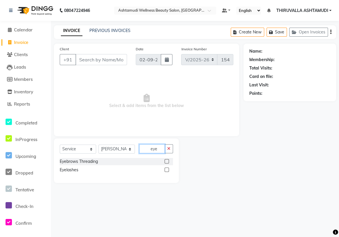
type input "eye"
click at [165, 162] on label at bounding box center [167, 161] width 4 height 4
click at [165, 162] on input "checkbox" at bounding box center [167, 162] width 4 height 4
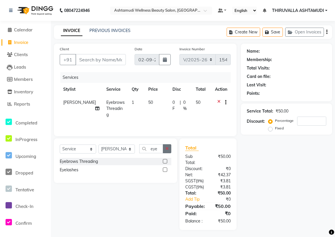
checkbox input "false"
click at [167, 149] on icon "button" at bounding box center [166, 149] width 3 height 4
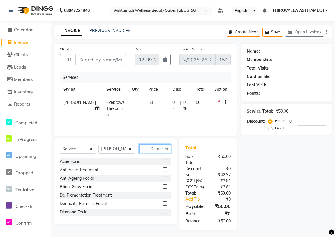
click at [154, 149] on input "text" at bounding box center [155, 149] width 32 height 9
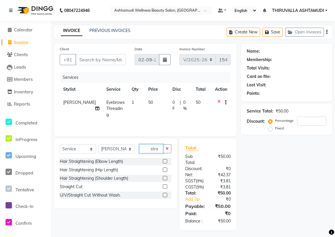
type input "stra"
click at [165, 186] on label at bounding box center [165, 187] width 4 height 4
click at [165, 186] on input "checkbox" at bounding box center [165, 187] width 4 height 4
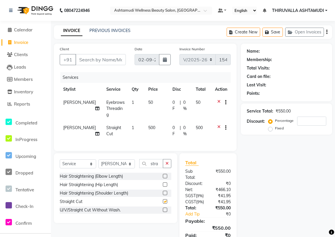
checkbox input "false"
click at [165, 162] on button "button" at bounding box center [167, 163] width 8 height 9
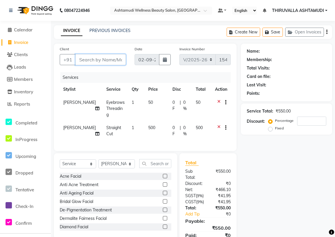
click at [105, 62] on input "Client" at bounding box center [100, 59] width 50 height 11
type input "9"
type input "0"
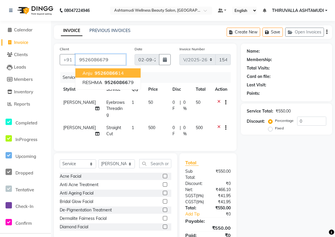
type input "9526086679"
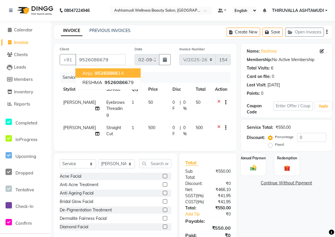
click at [148, 77] on div "Services" at bounding box center [147, 77] width 175 height 11
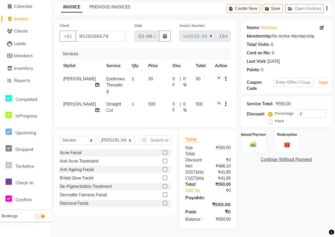
scroll to position [40, 0]
click at [254, 141] on img at bounding box center [253, 144] width 10 height 7
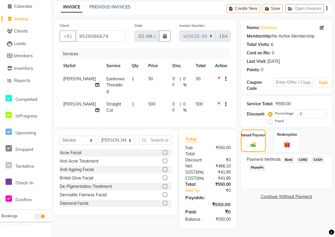
click at [260, 165] on span "PhonePe" at bounding box center [257, 168] width 17 height 7
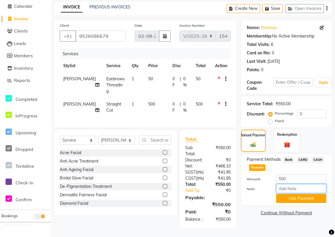
click at [285, 184] on input "Note:" at bounding box center [301, 188] width 50 height 9
type input "vismaya"
click at [287, 194] on button "Add Payment" at bounding box center [301, 198] width 50 height 9
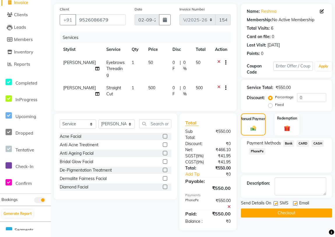
click at [288, 213] on button "Checkout" at bounding box center [286, 213] width 91 height 9
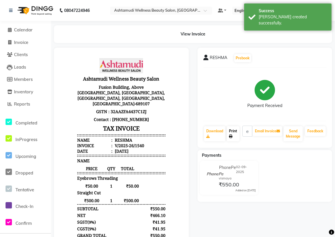
click at [233, 131] on link "Print" at bounding box center [233, 133] width 13 height 15
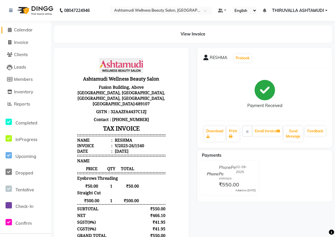
click at [29, 30] on span "Calendar" at bounding box center [23, 30] width 19 height 6
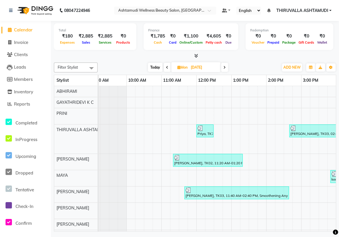
scroll to position [0, 24]
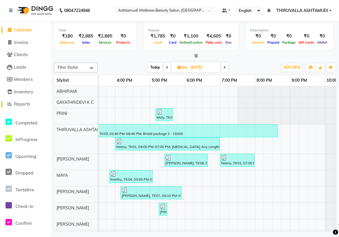
click at [16, 103] on span "Reports" at bounding box center [22, 104] width 16 height 6
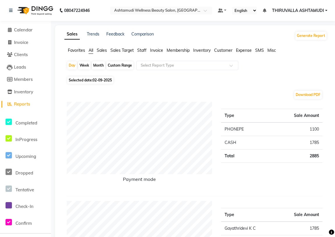
click at [102, 79] on span "02-09-2025" at bounding box center [102, 80] width 19 height 4
select select "9"
select select "2025"
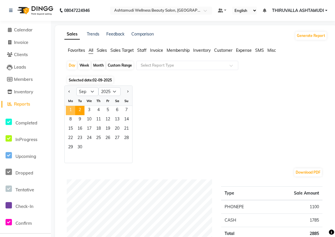
click at [72, 109] on span "1" at bounding box center [70, 110] width 9 height 9
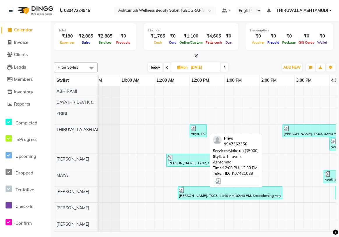
click at [193, 132] on div "Priya, TK7421089, 12:00 PM-12:30 PM, Make up (₹5000)" at bounding box center [198, 131] width 16 height 11
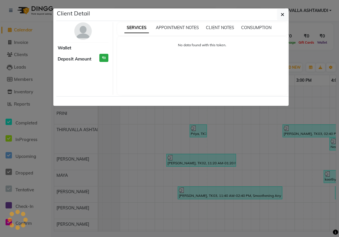
select select "3"
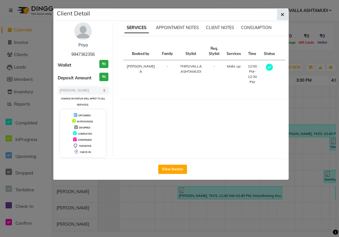
click at [283, 15] on icon "button" at bounding box center [282, 14] width 3 height 5
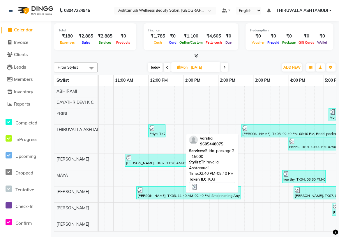
select select "3"
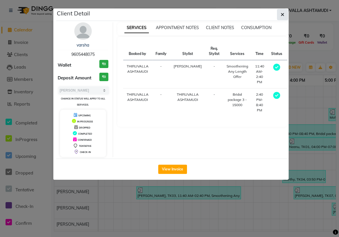
click at [285, 12] on button "button" at bounding box center [282, 14] width 11 height 11
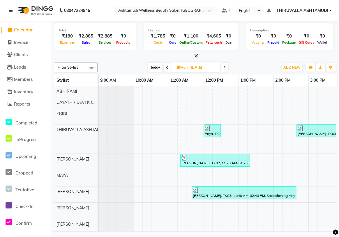
scroll to position [0, 2]
click at [161, 228] on div "Moly, TK06, 05:10 PM-05:40 PM, Upper Lip Threading Priya, TK7421089, 12:00 PM-1…" at bounding box center [217, 158] width 237 height 145
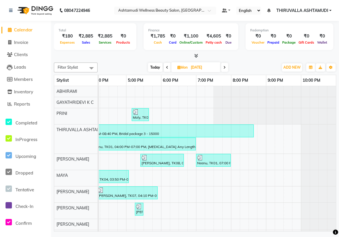
scroll to position [0, 205]
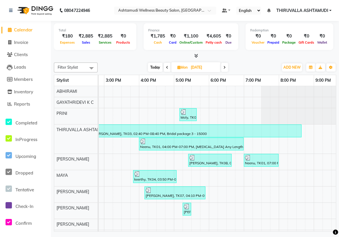
drag, startPoint x: 163, startPoint y: 233, endPoint x: 142, endPoint y: 233, distance: 20.7
click at [163, 233] on div "08047224946 Select Location × Ashtamudi Wellness Beauty Salon, Thiruvalla Defau…" at bounding box center [169, 118] width 339 height 237
drag, startPoint x: 142, startPoint y: 233, endPoint x: 136, endPoint y: 233, distance: 6.7
click at [136, 233] on div "08047224946 Select Location × Ashtamudi Wellness Beauty Salon, Thiruvalla Defau…" at bounding box center [169, 118] width 339 height 237
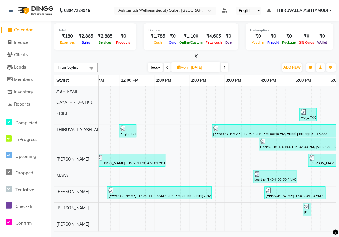
scroll to position [0, 32]
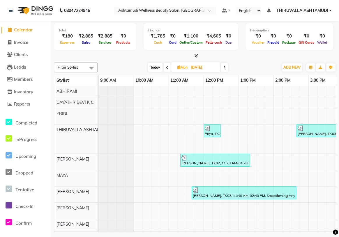
click at [165, 66] on span at bounding box center [167, 67] width 7 height 9
type input "[DATE]"
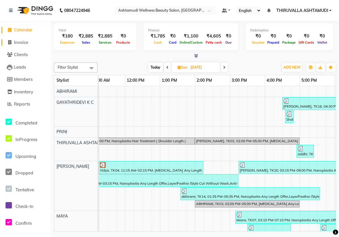
click at [20, 42] on span "Invoice" at bounding box center [21, 43] width 14 height 6
select select "service"
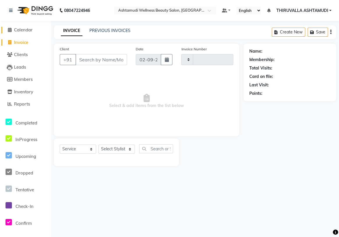
click at [24, 31] on span "Calendar" at bounding box center [23, 30] width 19 height 6
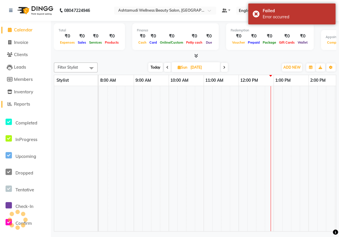
click at [22, 104] on span "Reports" at bounding box center [22, 104] width 16 height 6
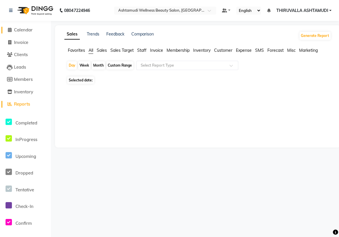
click at [24, 30] on span "Calendar" at bounding box center [23, 30] width 19 height 6
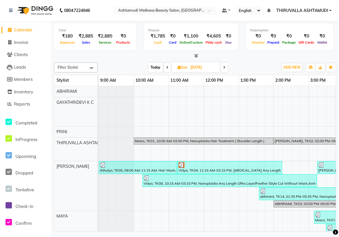
click at [222, 68] on span at bounding box center [224, 67] width 7 height 9
type input "[DATE]"
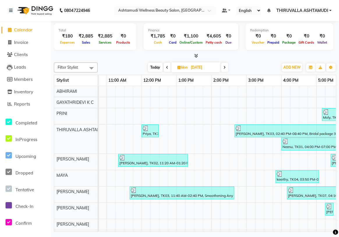
scroll to position [0, 70]
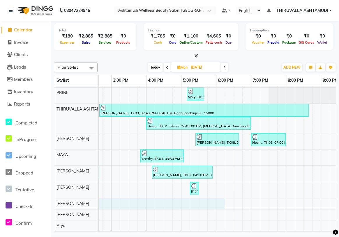
drag, startPoint x: 170, startPoint y: 227, endPoint x: 212, endPoint y: 226, distance: 42.3
click at [212, 226] on tr at bounding box center [146, 149] width 489 height 166
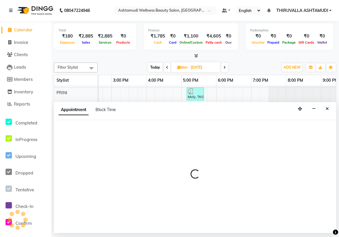
select select "87548"
select select "840"
select select "tentative"
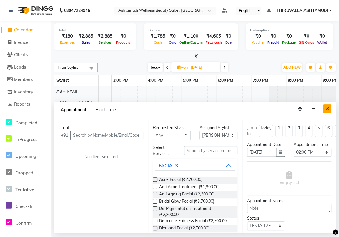
click at [325, 108] on button "Close" at bounding box center [327, 109] width 8 height 9
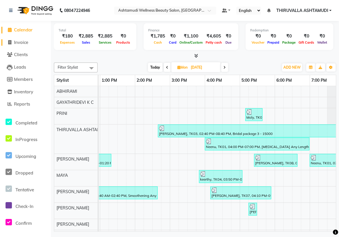
click at [23, 40] on span "Invoice" at bounding box center [21, 43] width 14 height 6
select select "service"
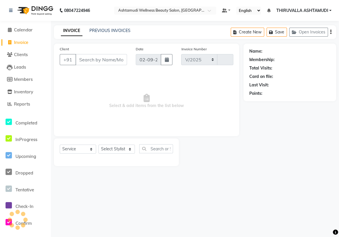
select select "4634"
type input "1541"
click at [119, 150] on select "Select Stylist ABHIRAMI [PERSON_NAME] [PERSON_NAME] [PERSON_NAME] [PERSON_NAME]…" at bounding box center [116, 149] width 36 height 9
select select "26987"
click at [98, 145] on select "Select Stylist ABHIRAMI [PERSON_NAME] [PERSON_NAME] [PERSON_NAME] [PERSON_NAME]…" at bounding box center [116, 149] width 36 height 9
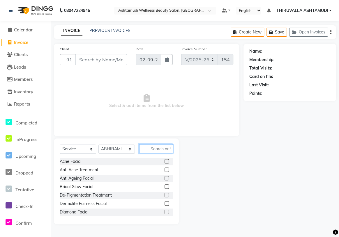
click at [154, 148] on input "text" at bounding box center [156, 149] width 34 height 9
click at [96, 62] on input "Client" at bounding box center [101, 59] width 52 height 11
click at [26, 31] on span "Calendar" at bounding box center [23, 30] width 19 height 6
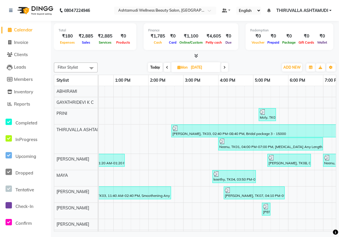
scroll to position [0, 95]
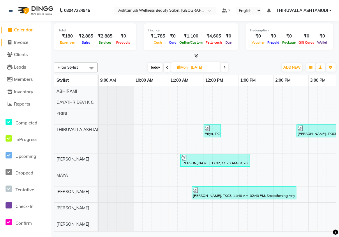
click at [20, 43] on span "Invoice" at bounding box center [21, 43] width 14 height 6
select select "service"
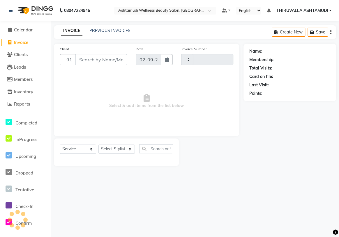
type input "1541"
select select "4634"
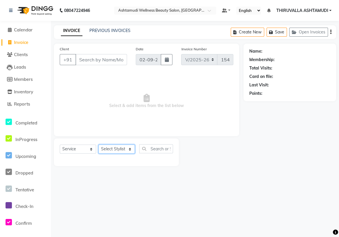
click at [107, 152] on select "Select Stylist ABHIRAMI [PERSON_NAME] [PERSON_NAME] [PERSON_NAME] [PERSON_NAME]…" at bounding box center [116, 149] width 36 height 9
select select "26987"
click at [98, 145] on select "Select Stylist ABHIRAMI [PERSON_NAME] [PERSON_NAME] [PERSON_NAME] [PERSON_NAME]…" at bounding box center [116, 149] width 36 height 9
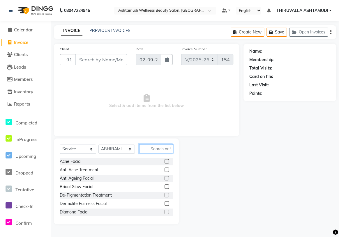
click at [156, 147] on input "text" at bounding box center [156, 149] width 34 height 9
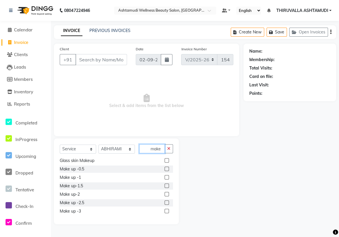
type input "make"
click at [165, 194] on label at bounding box center [167, 194] width 4 height 4
click at [165, 194] on input "checkbox" at bounding box center [167, 195] width 4 height 4
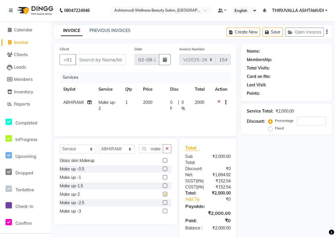
checkbox input "false"
click at [168, 146] on button "button" at bounding box center [167, 149] width 8 height 9
click at [104, 61] on input "Client" at bounding box center [100, 59] width 50 height 11
type input "p"
type input "0"
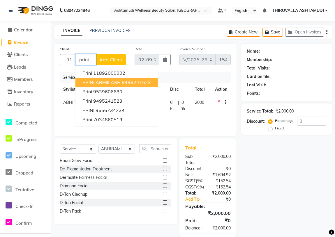
click at [109, 81] on span "PRINI ABHIILASH" at bounding box center [101, 83] width 38 height 6
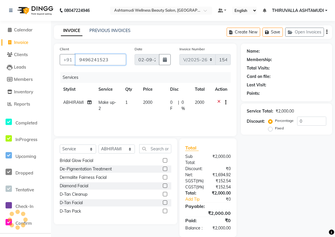
type input "9496241523"
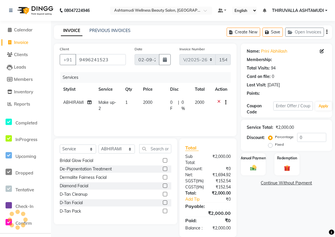
select select "2: Object"
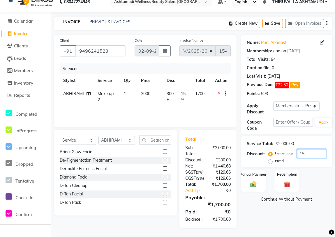
click at [318, 149] on input "15" at bounding box center [311, 153] width 29 height 9
type input "1"
click at [254, 172] on div "Manual Payment" at bounding box center [253, 180] width 26 height 23
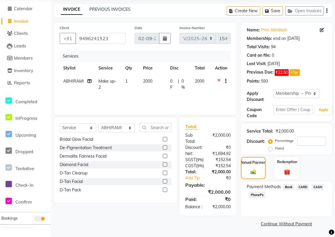
click at [253, 192] on span "PhonePe" at bounding box center [257, 195] width 17 height 7
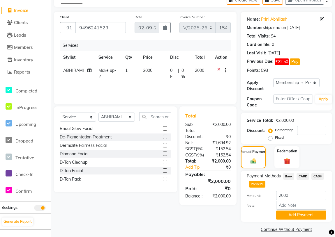
scroll to position [37, 0]
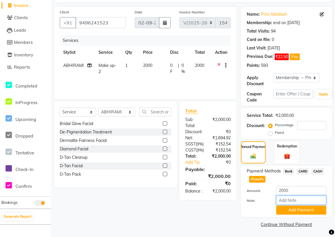
click at [288, 197] on input "Note:" at bounding box center [301, 200] width 50 height 9
click at [261, 225] on link "Continue Without Payment" at bounding box center [286, 225] width 89 height 6
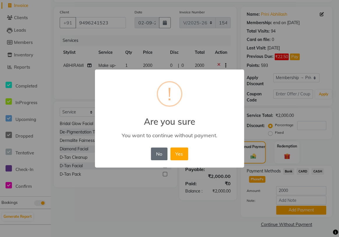
click at [159, 156] on button "No" at bounding box center [159, 154] width 16 height 13
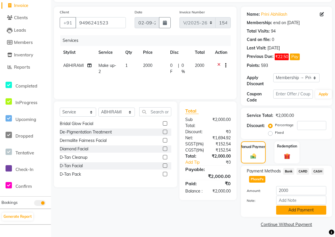
click at [291, 211] on button "Add Payment" at bounding box center [301, 210] width 50 height 9
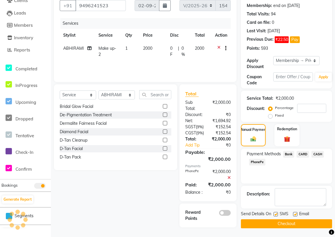
scroll to position [72, 0]
click at [290, 220] on button "Checkout" at bounding box center [286, 224] width 91 height 9
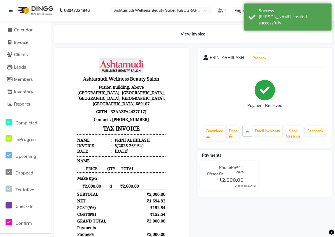
select select "service"
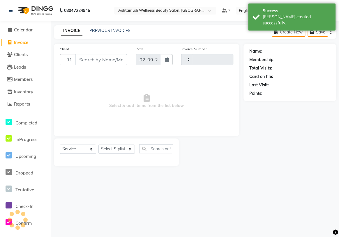
type input "1542"
select select "4634"
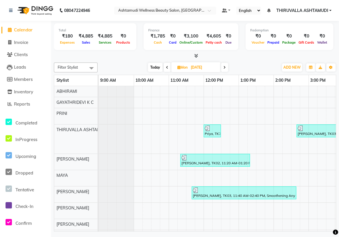
click at [223, 64] on span at bounding box center [224, 67] width 7 height 9
type input "02-09-2025"
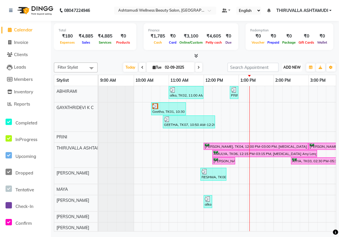
click at [292, 66] on span "ADD NEW" at bounding box center [291, 67] width 17 height 4
click at [286, 90] on link "Add Expense" at bounding box center [279, 94] width 46 height 8
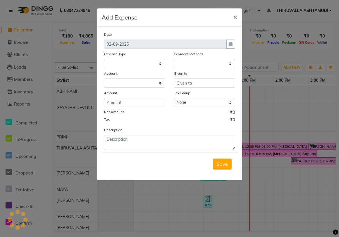
select select
select select "1"
select select "3465"
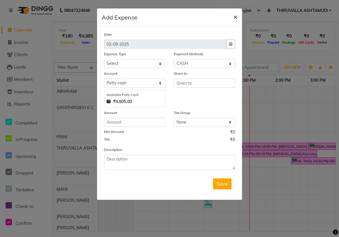
click at [236, 18] on span "×" at bounding box center [235, 16] width 4 height 9
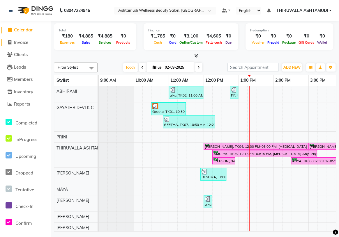
click at [25, 42] on span "Invoice" at bounding box center [21, 43] width 14 height 6
select select "service"
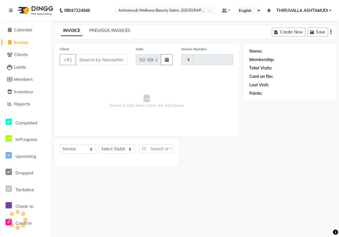
type input "1543"
select select "4634"
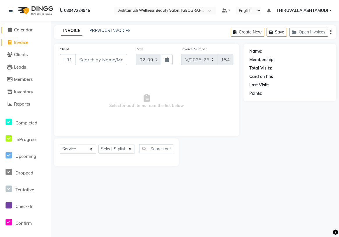
click at [21, 31] on span "Calendar" at bounding box center [23, 30] width 19 height 6
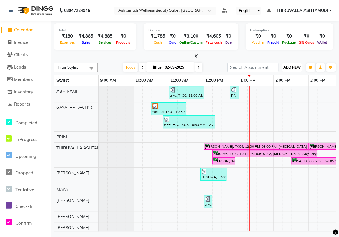
click at [301, 66] on button "ADD NEW Toggle Dropdown" at bounding box center [292, 68] width 20 height 8
click at [279, 92] on link "Add Expense" at bounding box center [279, 94] width 46 height 8
select select "1"
select select "3465"
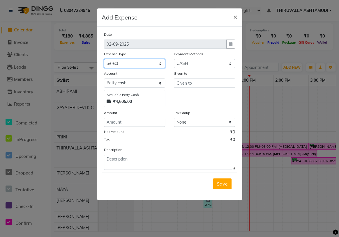
click at [136, 61] on select "Select ACCOMODATION EXPENSES ADVERTISEMENT SALES PROMOTIONAL EXPENSES Bonus BRI…" at bounding box center [134, 63] width 61 height 9
click at [140, 62] on select "Select ACCOMODATION EXPENSES ADVERTISEMENT SALES PROMOTIONAL EXPENSES Bonus BRI…" at bounding box center [134, 63] width 61 height 9
click at [139, 63] on select "Select ACCOMODATION EXPENSES ADVERTISEMENT SALES PROMOTIONAL EXPENSES Bonus BRI…" at bounding box center [134, 63] width 61 height 9
select select "6175"
click at [104, 59] on select "Select ACCOMODATION EXPENSES ADVERTISEMENT SALES PROMOTIONAL EXPENSES Bonus BRI…" at bounding box center [134, 63] width 61 height 9
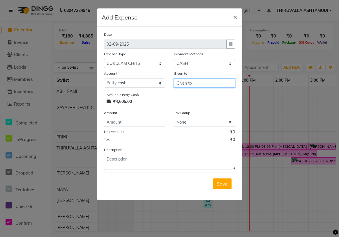
click at [201, 87] on input "text" at bounding box center [204, 83] width 61 height 9
type input "babu"
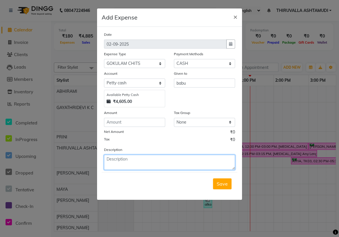
click at [215, 163] on textarea at bounding box center [169, 162] width 131 height 15
type textarea "chiti"
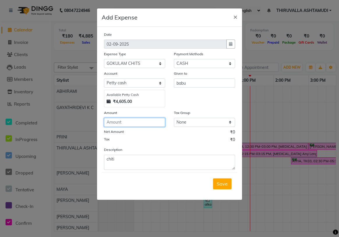
click at [163, 122] on input "number" at bounding box center [134, 122] width 61 height 9
type input "1000"
click at [221, 184] on span "Save" at bounding box center [222, 184] width 11 height 6
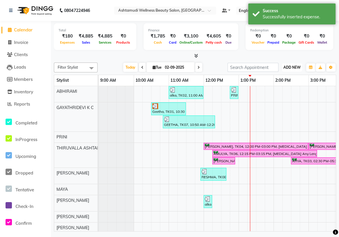
click at [290, 68] on span "ADD NEW" at bounding box center [291, 67] width 17 height 4
click at [281, 91] on link "Add Expense" at bounding box center [279, 94] width 46 height 8
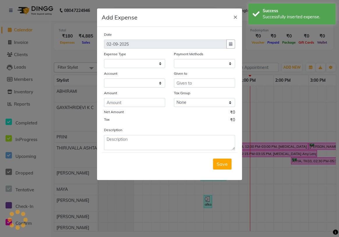
select select
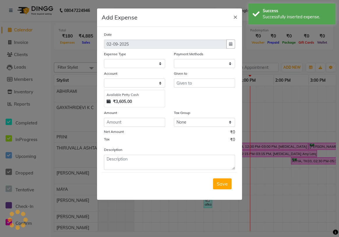
select select "1"
select select "3465"
click at [147, 62] on select "Select ACCOMODATION EXPENSES ADVERTISEMENT SALES PROMOTIONAL EXPENSES Bonus BRI…" at bounding box center [134, 63] width 61 height 9
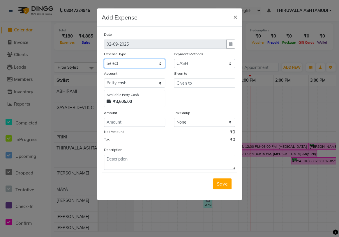
select select "6188"
click at [104, 59] on select "Select ACCOMODATION EXPENSES ADVERTISEMENT SALES PROMOTIONAL EXPENSES Bonus BRI…" at bounding box center [134, 63] width 61 height 9
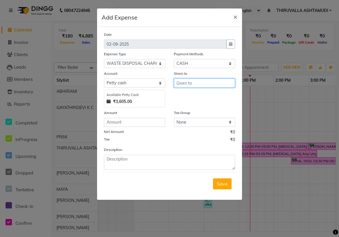
click at [201, 84] on input "text" at bounding box center [204, 83] width 61 height 9
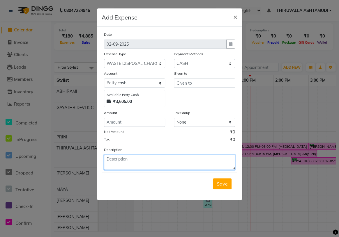
click at [116, 162] on textarea at bounding box center [169, 162] width 131 height 15
type textarea "3000"
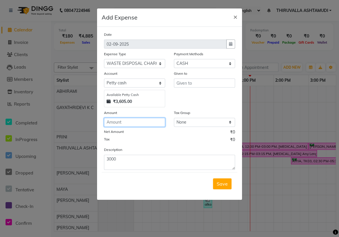
click at [127, 121] on input "number" at bounding box center [134, 122] width 61 height 9
type input "3000"
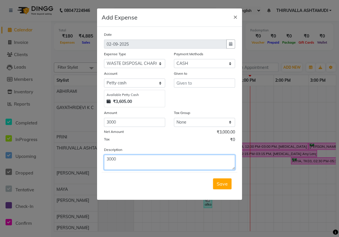
click at [131, 157] on textarea "3000" at bounding box center [169, 162] width 131 height 15
type textarea "3"
type textarea "waste charge"
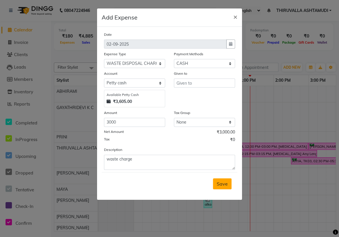
click at [224, 187] on span "Save" at bounding box center [222, 184] width 11 height 6
click at [203, 82] on input "text" at bounding box center [204, 83] width 61 height 9
click at [202, 87] on input "text" at bounding box center [204, 83] width 61 height 9
click at [199, 87] on input "text" at bounding box center [204, 83] width 61 height 9
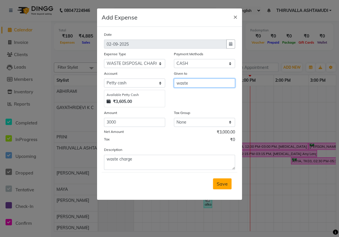
type input "waste"
click at [225, 184] on span "Save" at bounding box center [222, 184] width 11 height 6
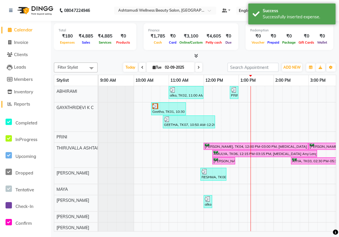
click at [26, 105] on span "Reports" at bounding box center [22, 104] width 16 height 6
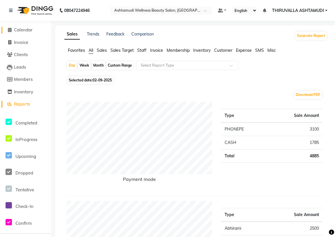
click at [29, 27] on span "Calendar" at bounding box center [23, 30] width 19 height 6
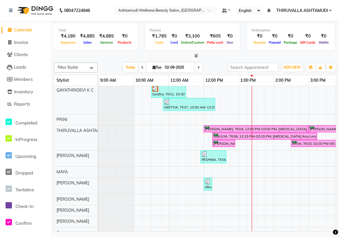
scroll to position [26, 0]
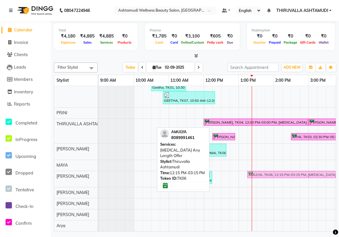
drag, startPoint x: 222, startPoint y: 125, endPoint x: 258, endPoint y: 172, distance: 59.6
click at [258, 172] on tbody "alka, TK02, 11:00 AM-12:00 PM, Normal Cleanup PRINI ABHIILASH, TK09, 12:45 PM-0…" at bounding box center [343, 147] width 489 height 170
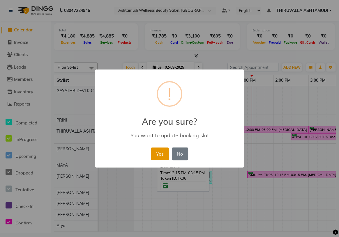
click at [160, 153] on button "Yes" at bounding box center [160, 154] width 18 height 13
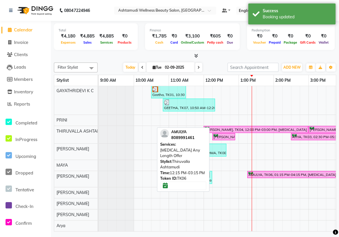
click at [186, 207] on div "alka, TK02, 11:00 AM-12:00 PM, Normal Cleanup PRINI ABHIILASH, TK09, 12:45 PM-0…" at bounding box center [343, 150] width 489 height 162
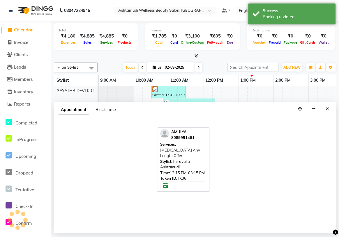
select select "87760"
select select "690"
select select "tentative"
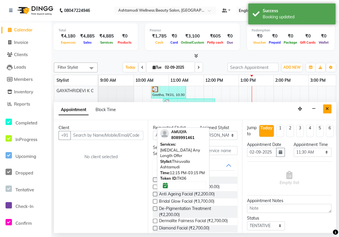
click at [328, 108] on icon "Close" at bounding box center [327, 109] width 3 height 4
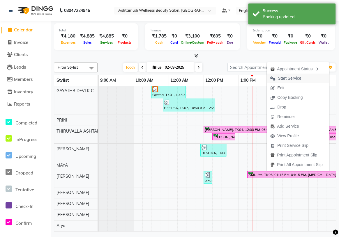
click at [288, 77] on span "Start Service" at bounding box center [289, 78] width 23 height 6
